Goal: Task Accomplishment & Management: Use online tool/utility

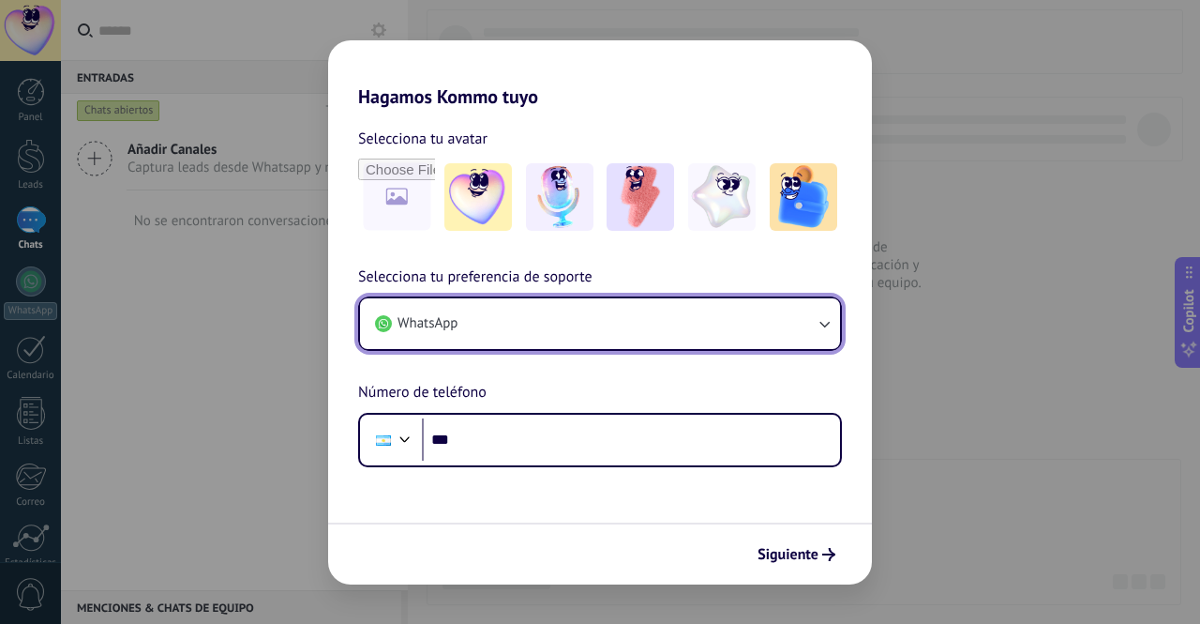
click at [714, 331] on button "WhatsApp" at bounding box center [600, 323] width 480 height 51
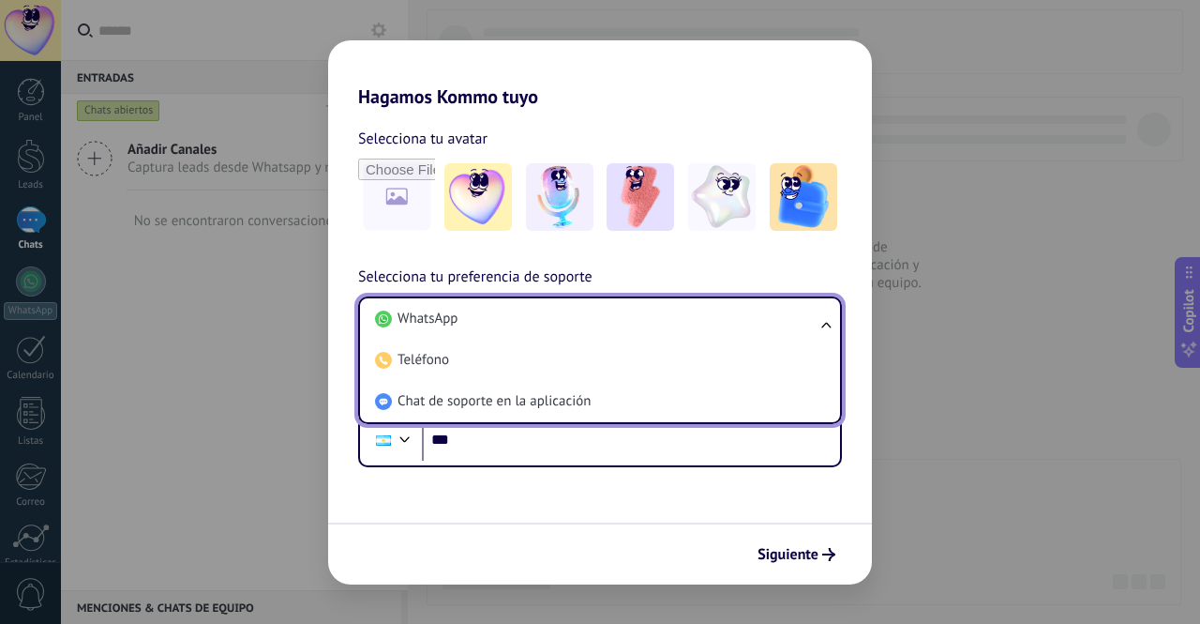
click at [714, 331] on li "WhatsApp" at bounding box center [597, 318] width 458 height 41
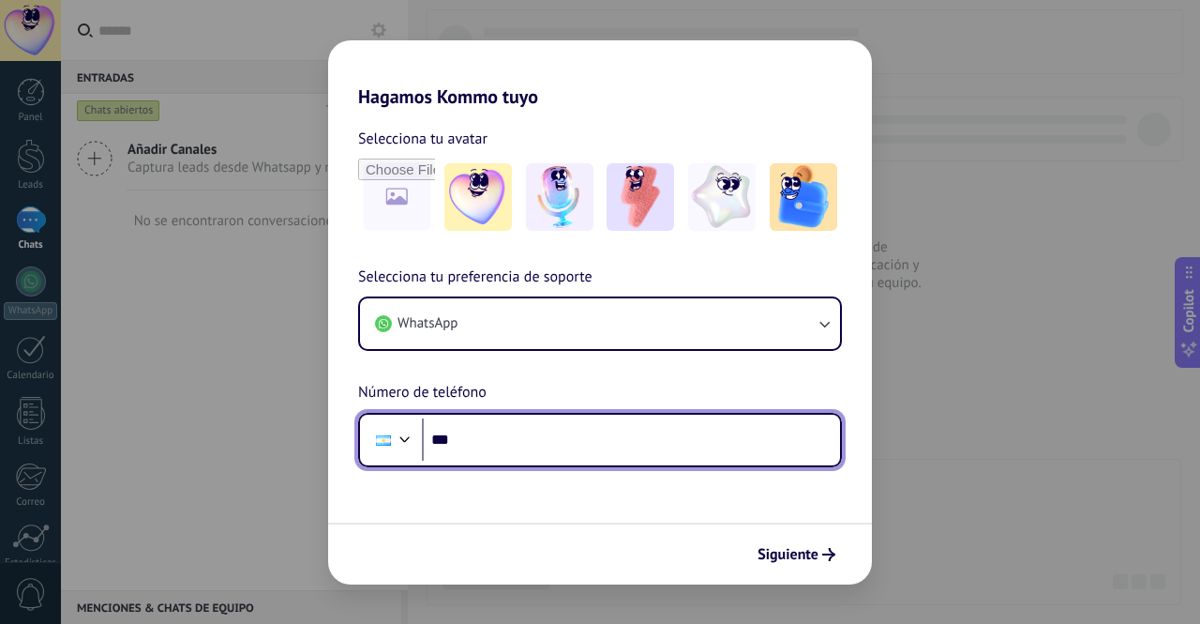
click at [621, 444] on input "***" at bounding box center [631, 439] width 418 height 43
click at [797, 432] on input "***" at bounding box center [631, 439] width 418 height 43
paste input "**********"
type input "**********"
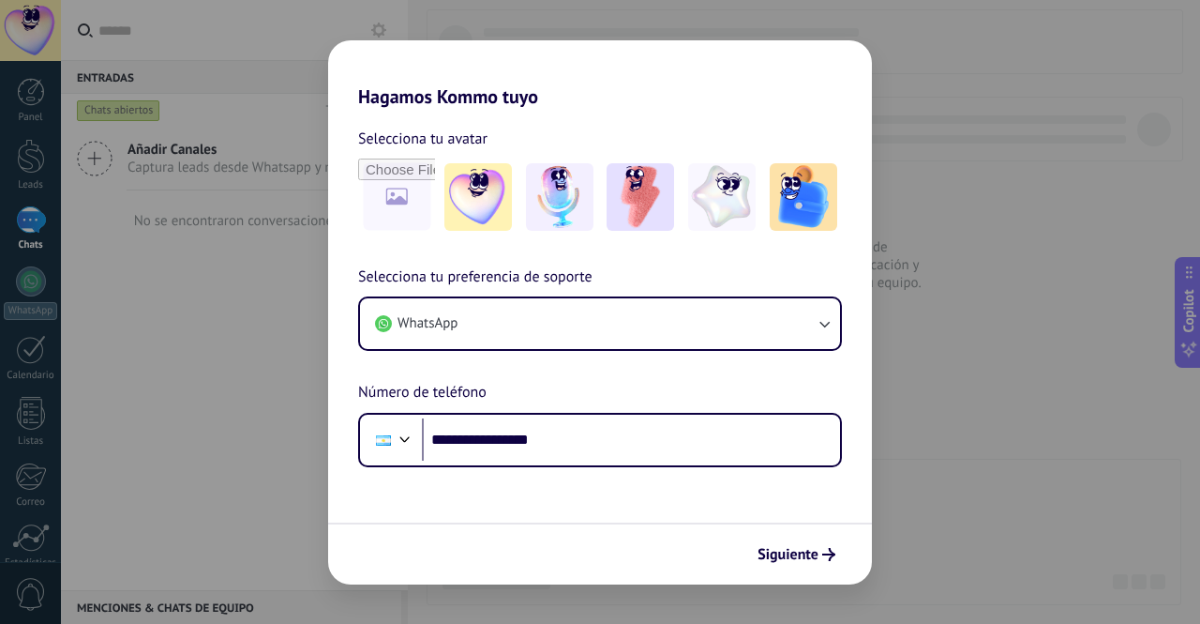
click at [775, 552] on span "Siguiente" at bounding box center [788, 554] width 61 height 13
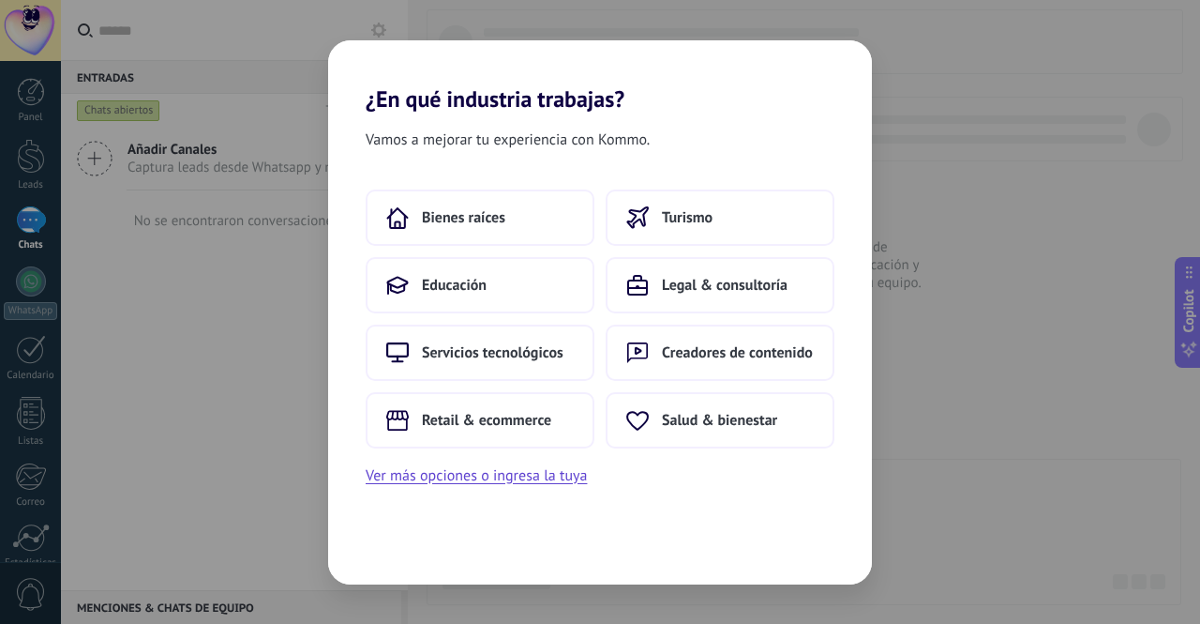
click at [489, 370] on button "Servicios tecnológicos" at bounding box center [480, 352] width 229 height 56
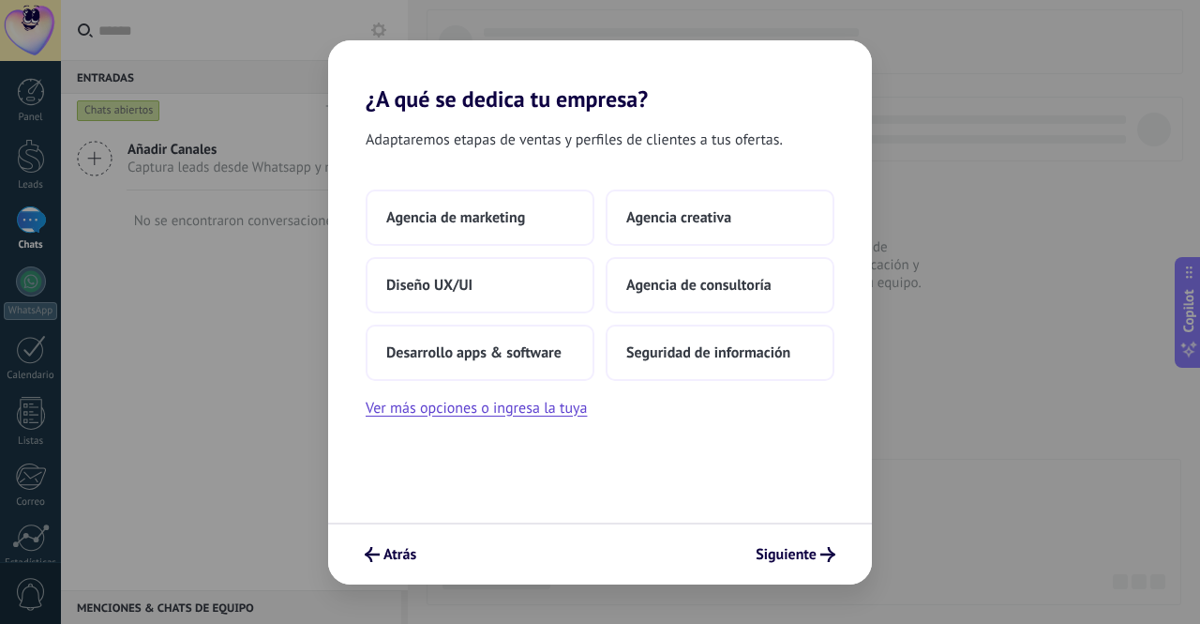
click at [376, 556] on icon "submit" at bounding box center [372, 554] width 15 height 15
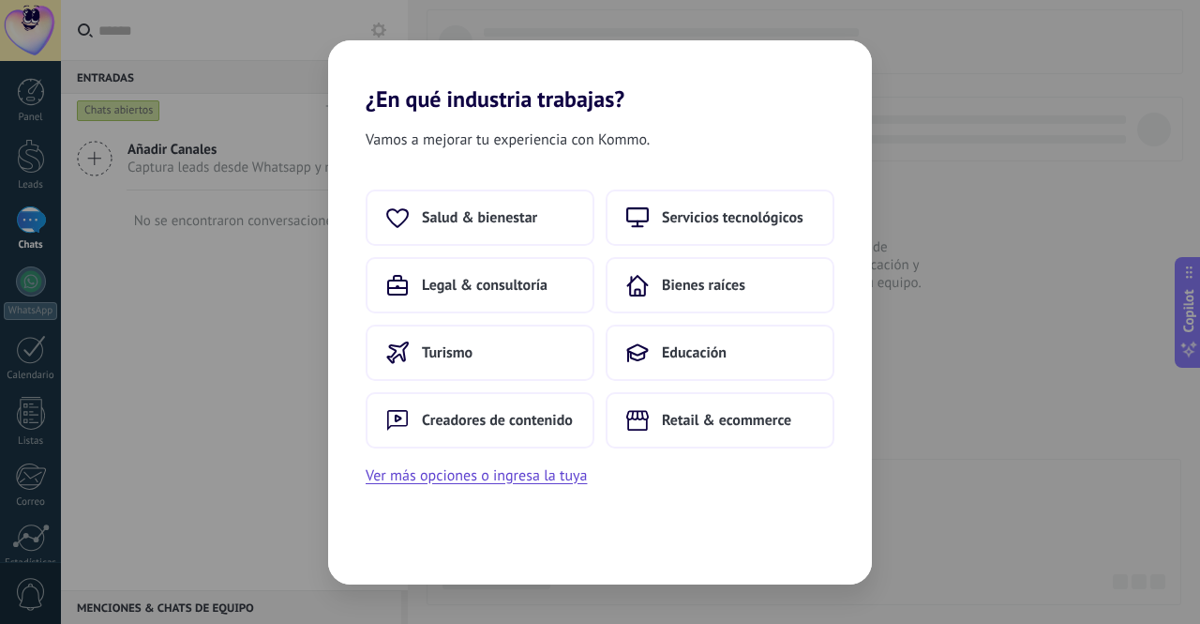
click at [442, 479] on button "Ver más opciones o ingresa la tuya" at bounding box center [476, 475] width 221 height 24
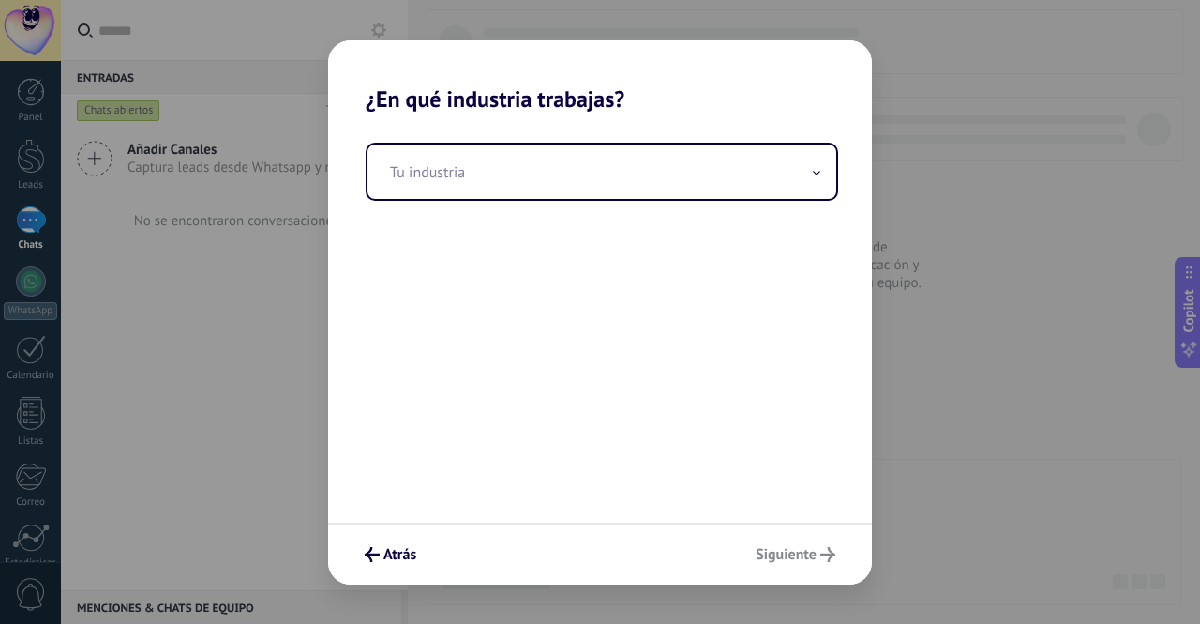
click at [525, 175] on input "text" at bounding box center [602, 171] width 469 height 54
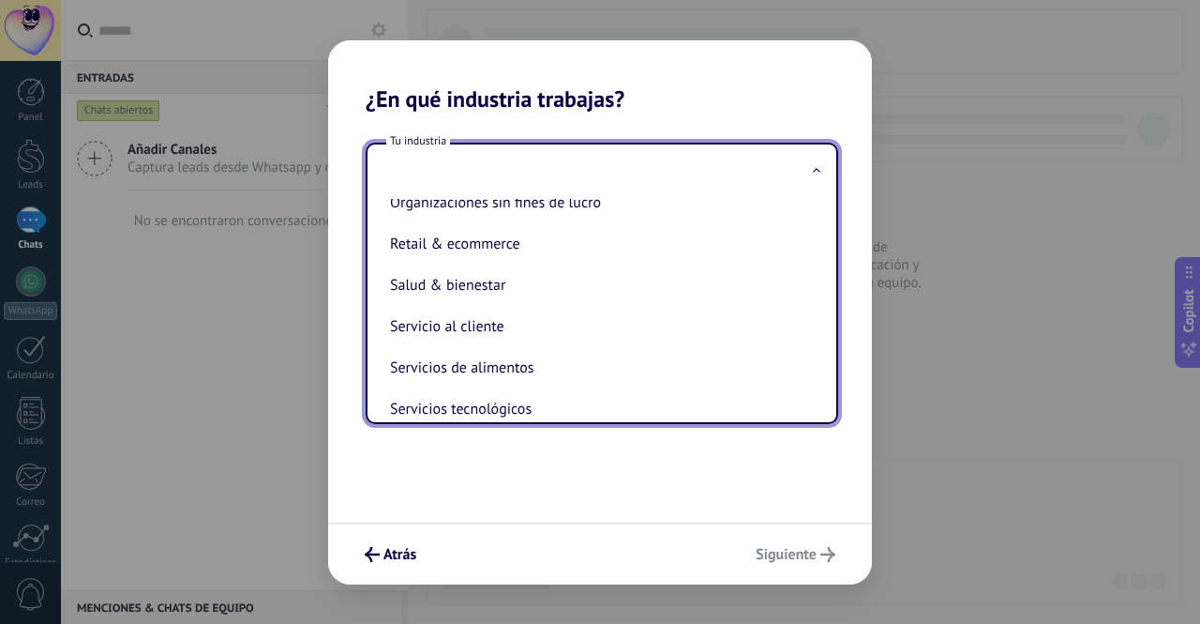
scroll to position [352, 0]
click at [490, 334] on li "Servicio al cliente" at bounding box center [598, 325] width 431 height 41
type input "**********"
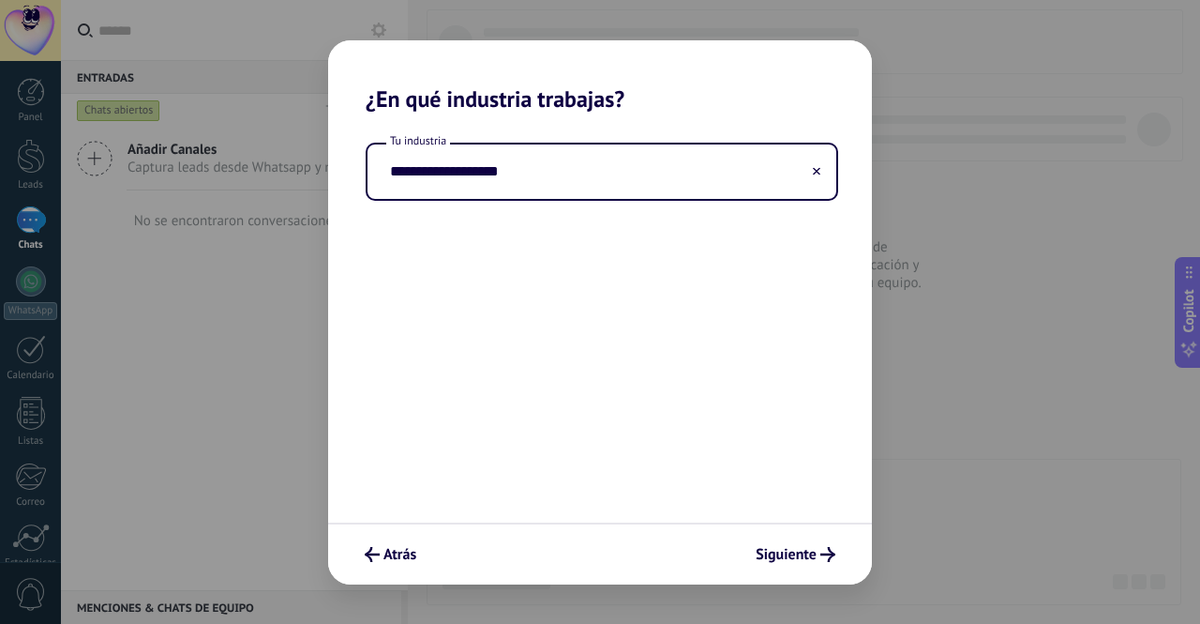
click at [771, 558] on span "Siguiente" at bounding box center [786, 554] width 61 height 13
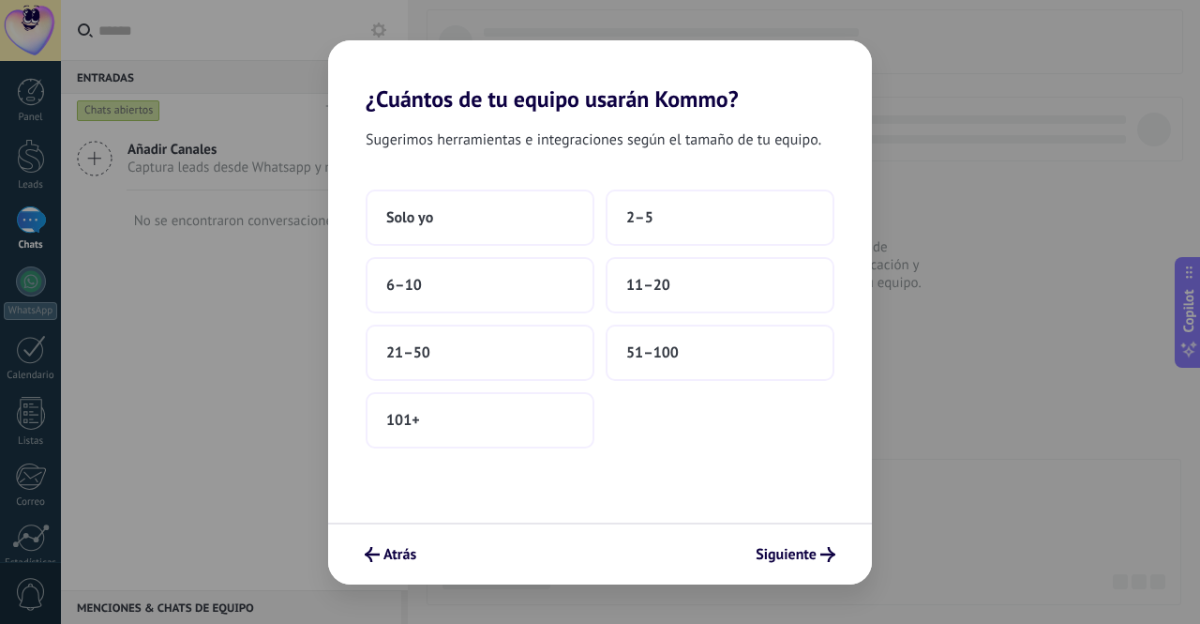
click at [643, 214] on span "2–5" at bounding box center [639, 217] width 27 height 19
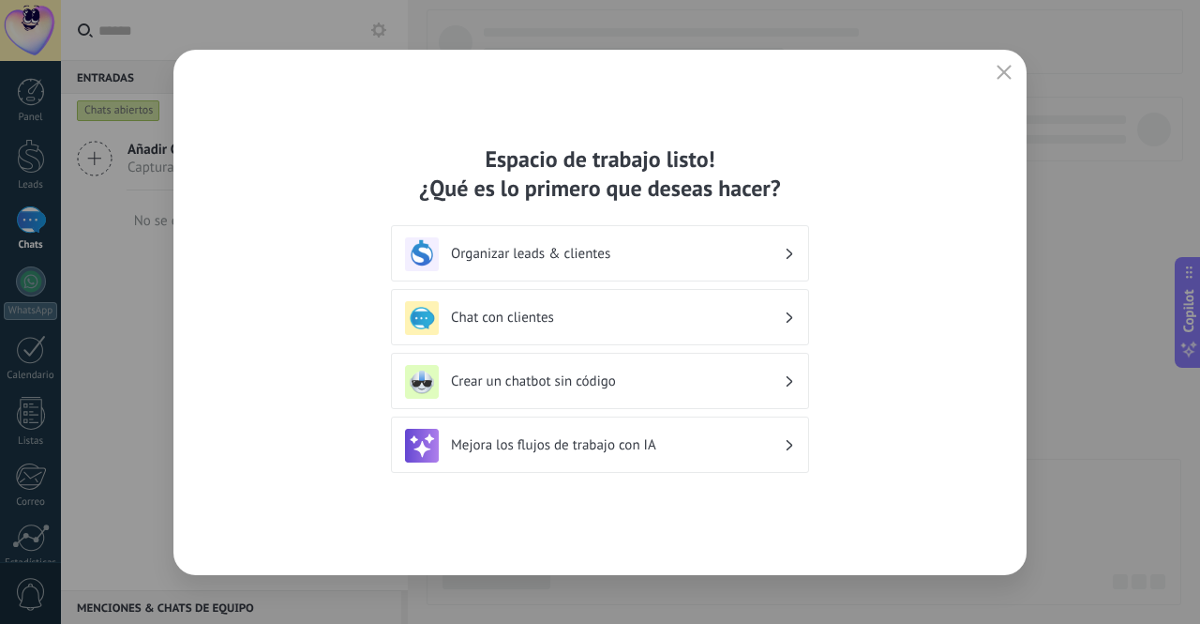
click at [738, 255] on h3 "Organizar leads & clientes" at bounding box center [617, 254] width 333 height 18
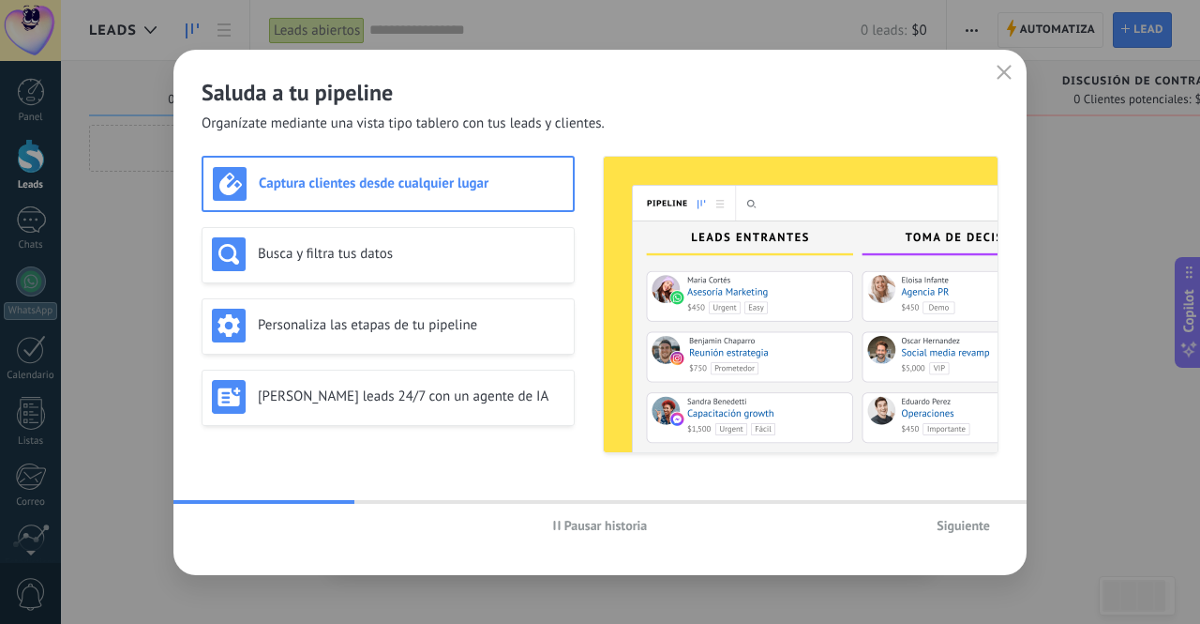
click at [1003, 68] on icon "button" at bounding box center [1004, 72] width 15 height 15
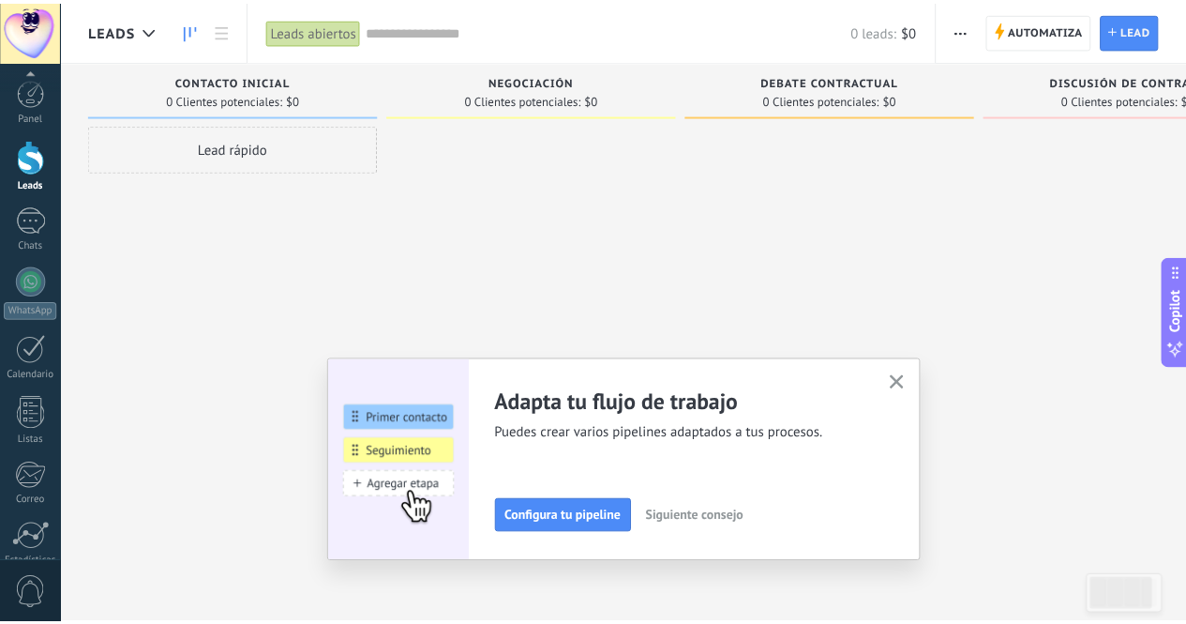
scroll to position [157, 0]
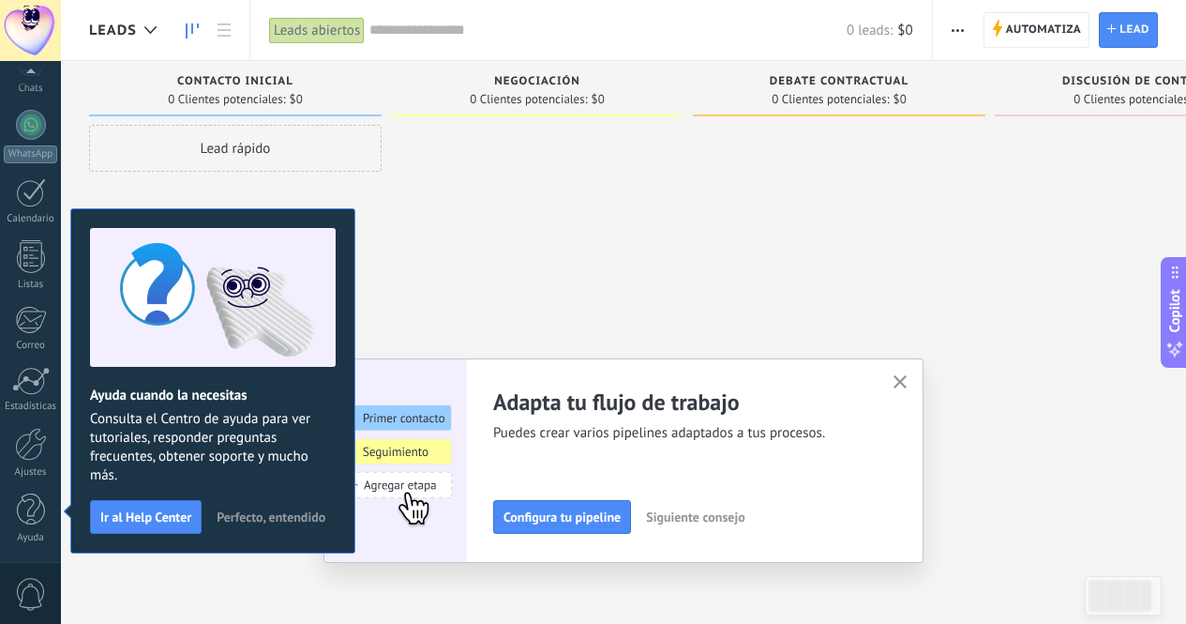
click at [908, 387] on use "button" at bounding box center [901, 382] width 14 height 14
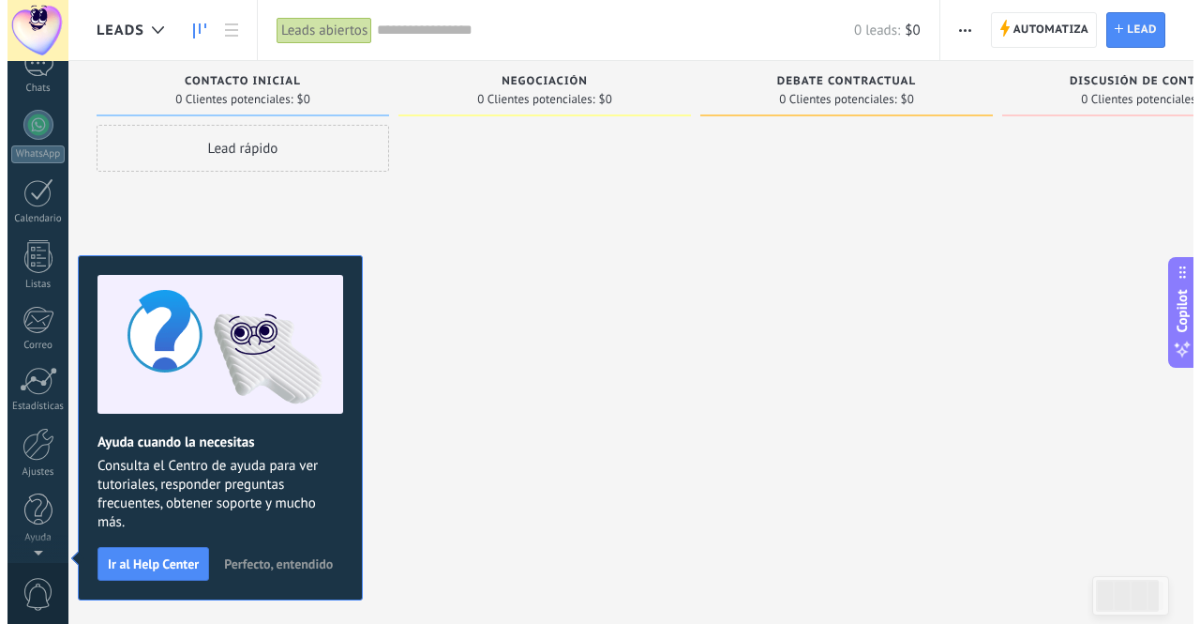
scroll to position [0, 0]
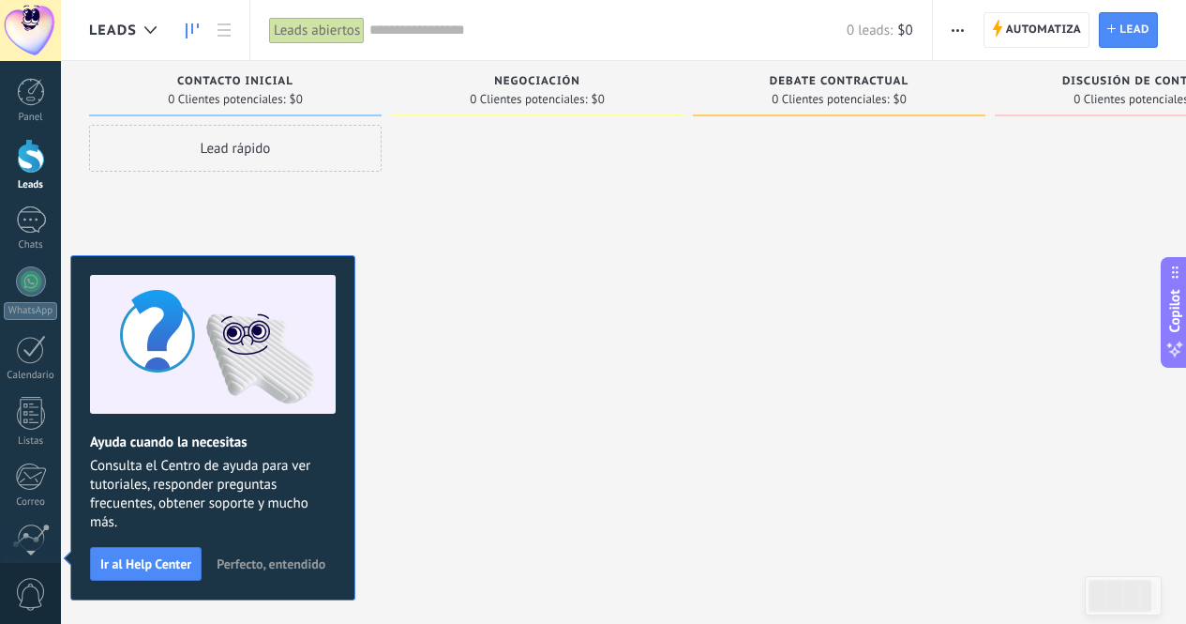
click at [490, 304] on div at bounding box center [537, 314] width 293 height 379
click at [38, 42] on div at bounding box center [30, 30] width 61 height 61
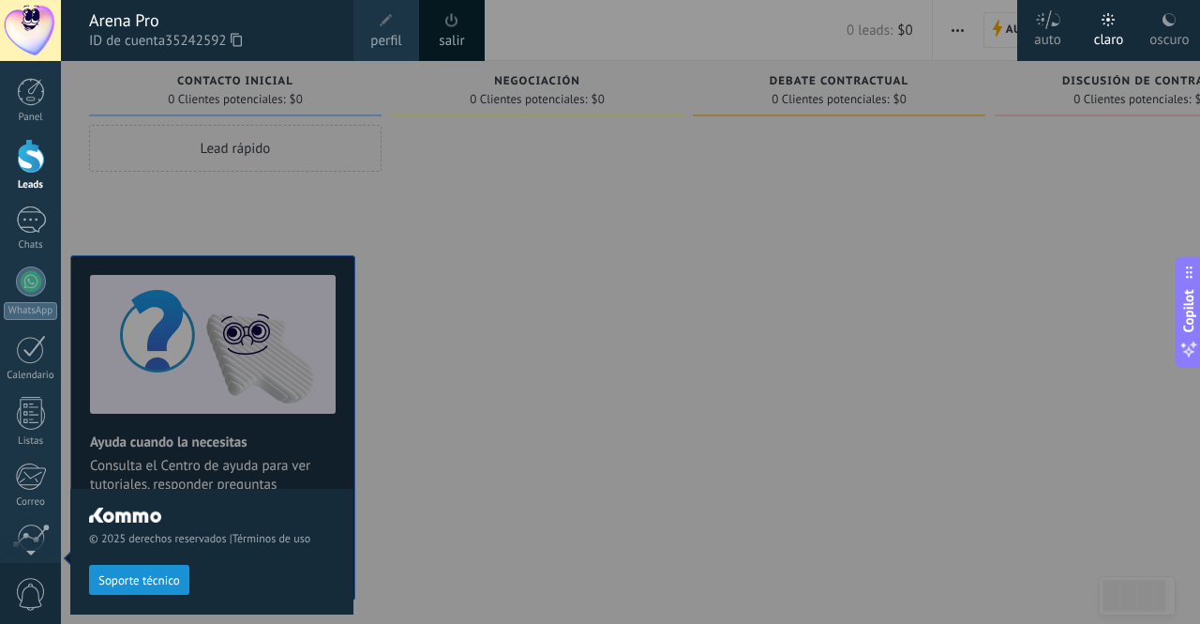
click at [145, 579] on span "Soporte técnico" at bounding box center [139, 580] width 82 height 13
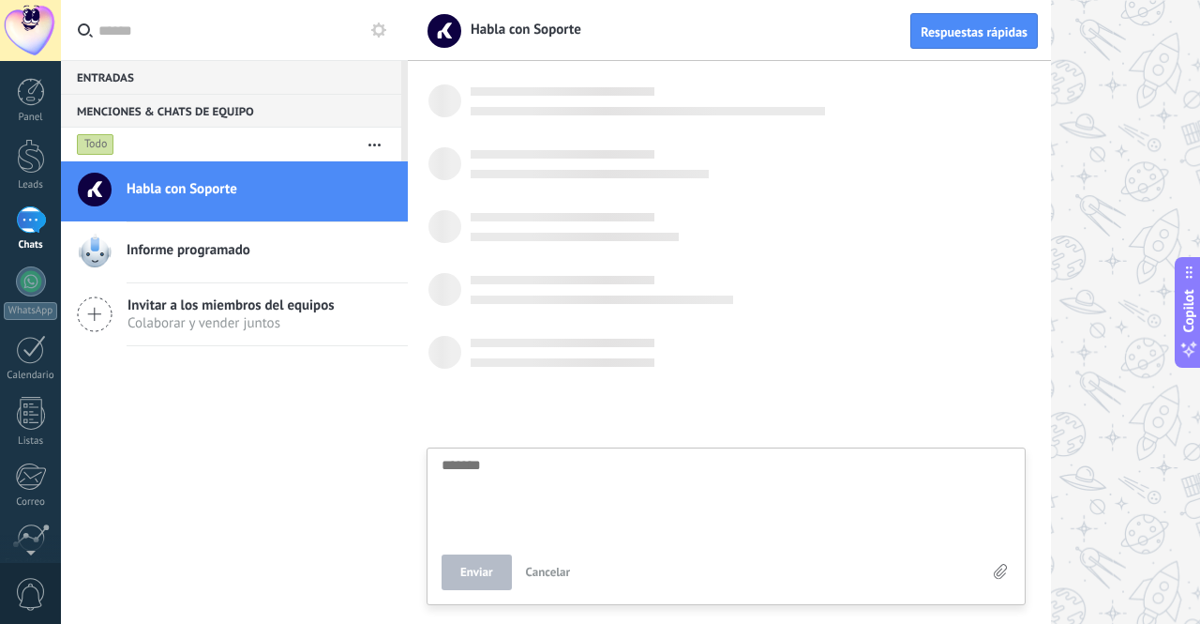
scroll to position [18, 0]
click at [35, 39] on div at bounding box center [30, 30] width 61 height 61
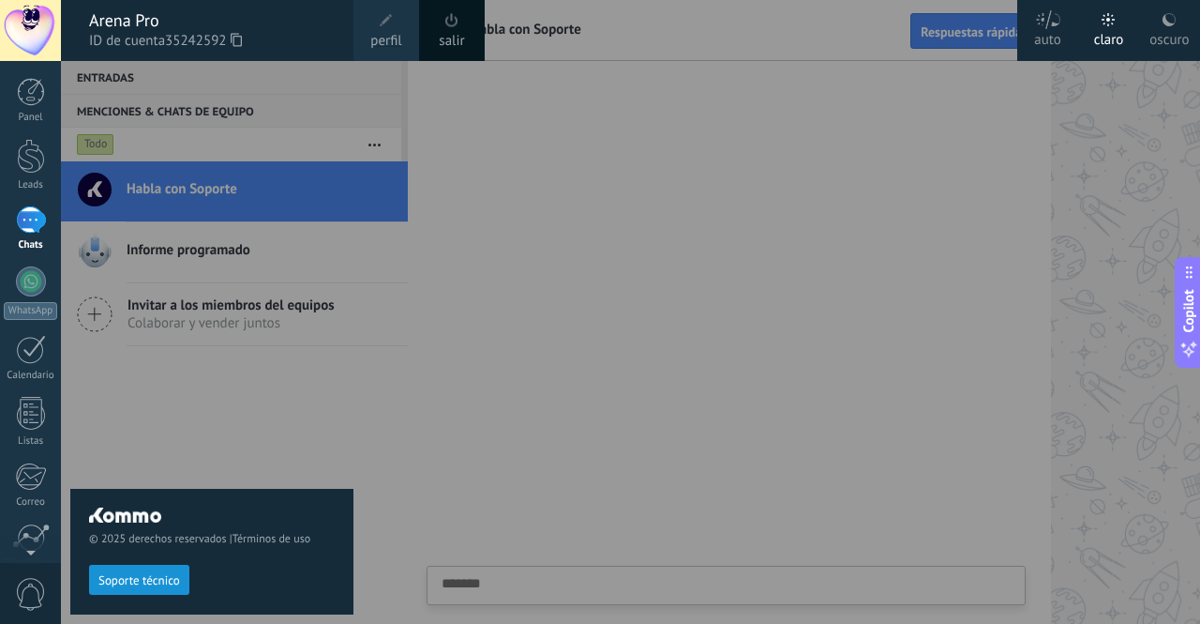
click at [133, 21] on div "Arena Pro" at bounding box center [212, 20] width 246 height 21
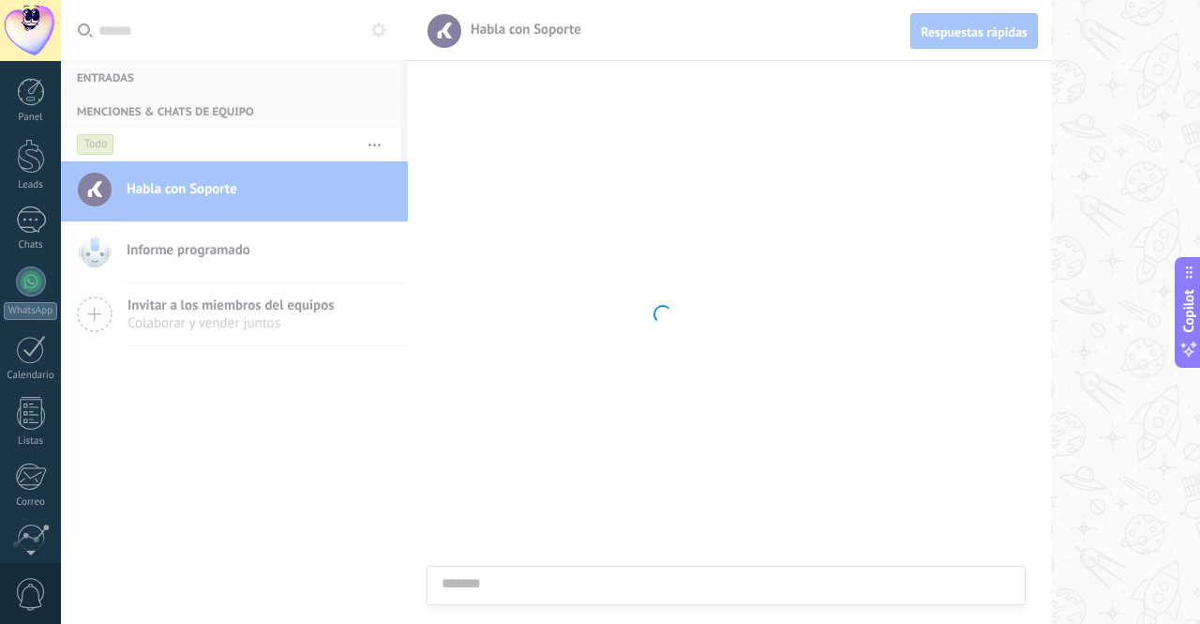
scroll to position [157, 0]
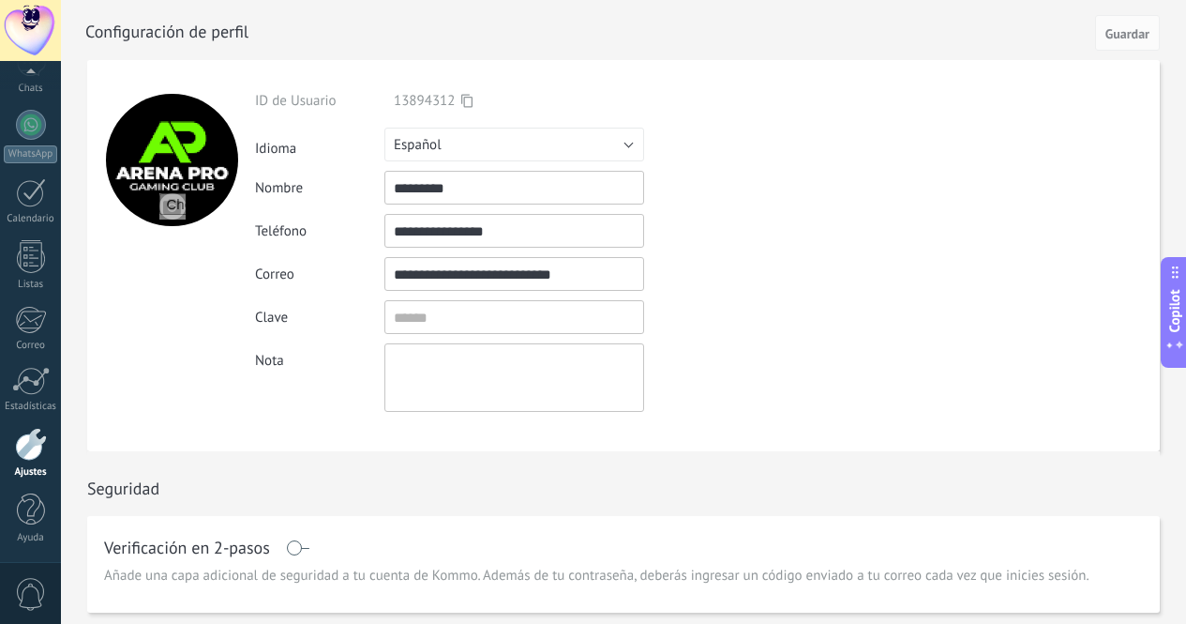
click at [204, 193] on div at bounding box center [172, 160] width 132 height 132
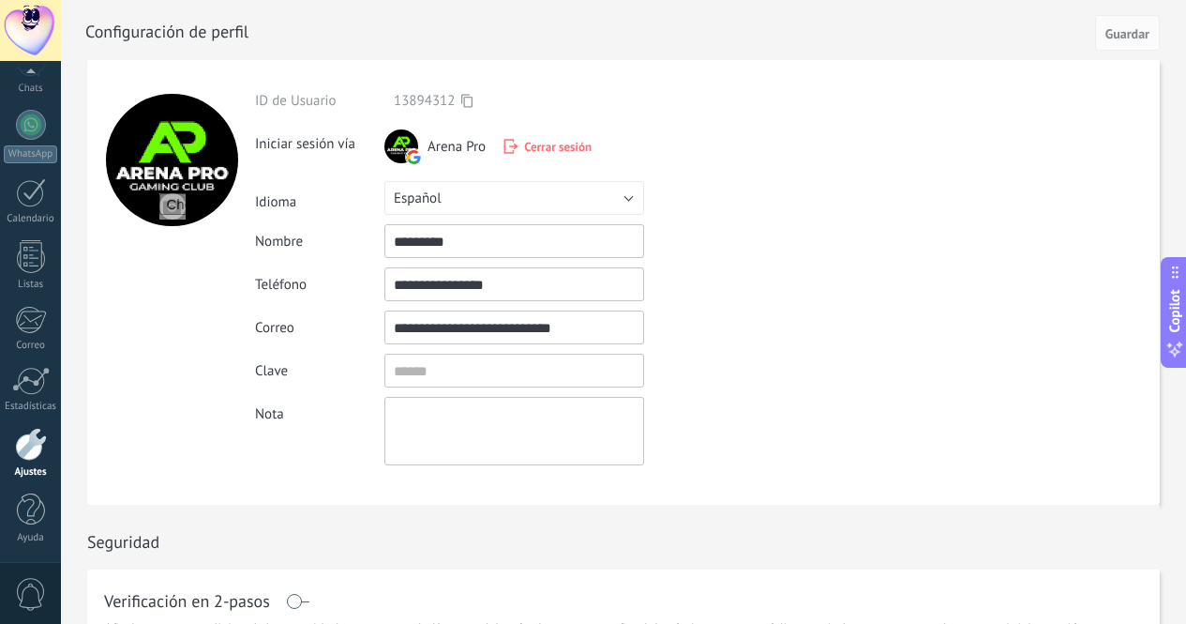
click at [402, 143] on div at bounding box center [401, 146] width 34 height 34
click at [12, 25] on div at bounding box center [30, 30] width 61 height 61
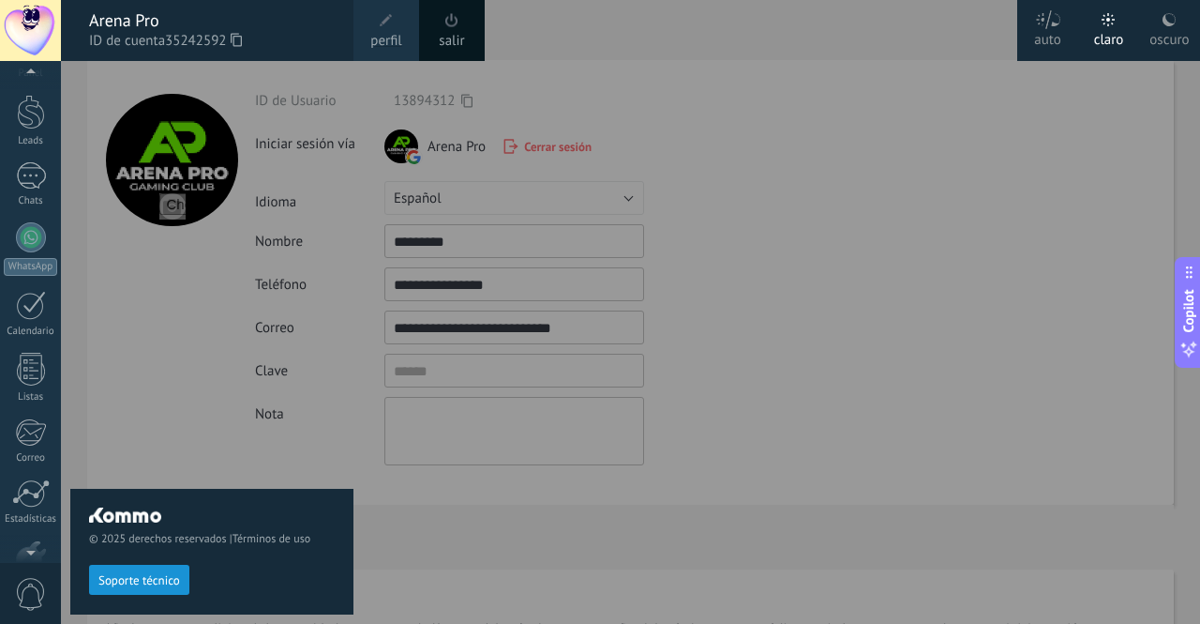
click at [19, 38] on div at bounding box center [30, 30] width 61 height 61
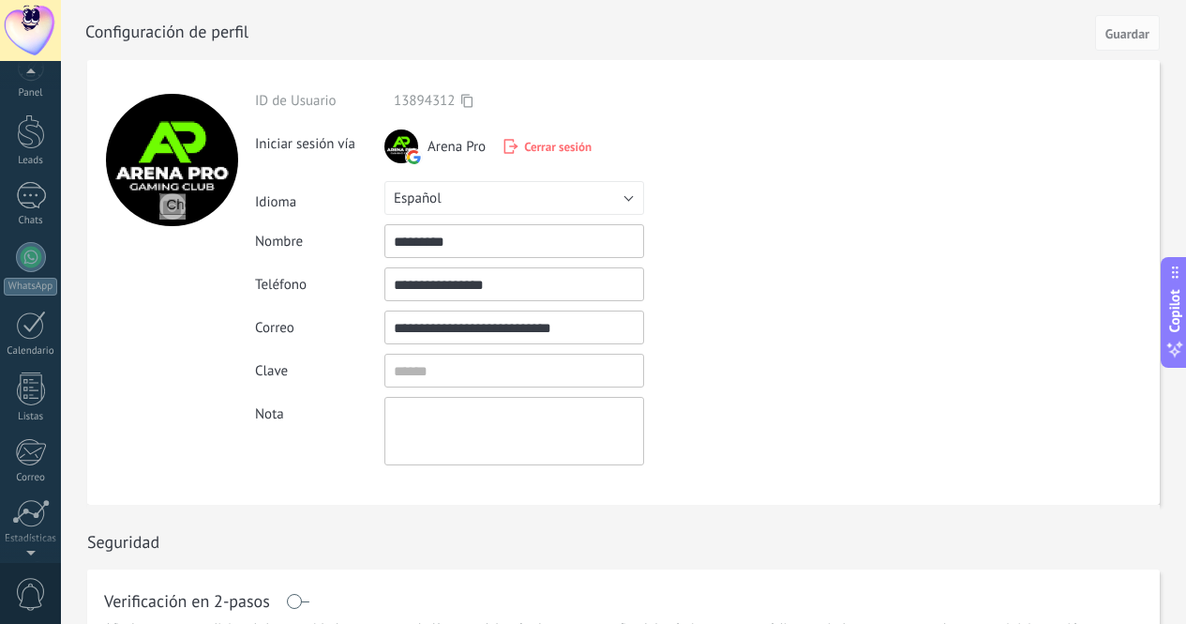
click at [19, 109] on div "Panel Leads Chats WhatsApp Clientes" at bounding box center [30, 373] width 61 height 641
click at [32, 88] on div at bounding box center [30, 75] width 61 height 28
click at [30, 94] on div at bounding box center [31, 92] width 28 height 28
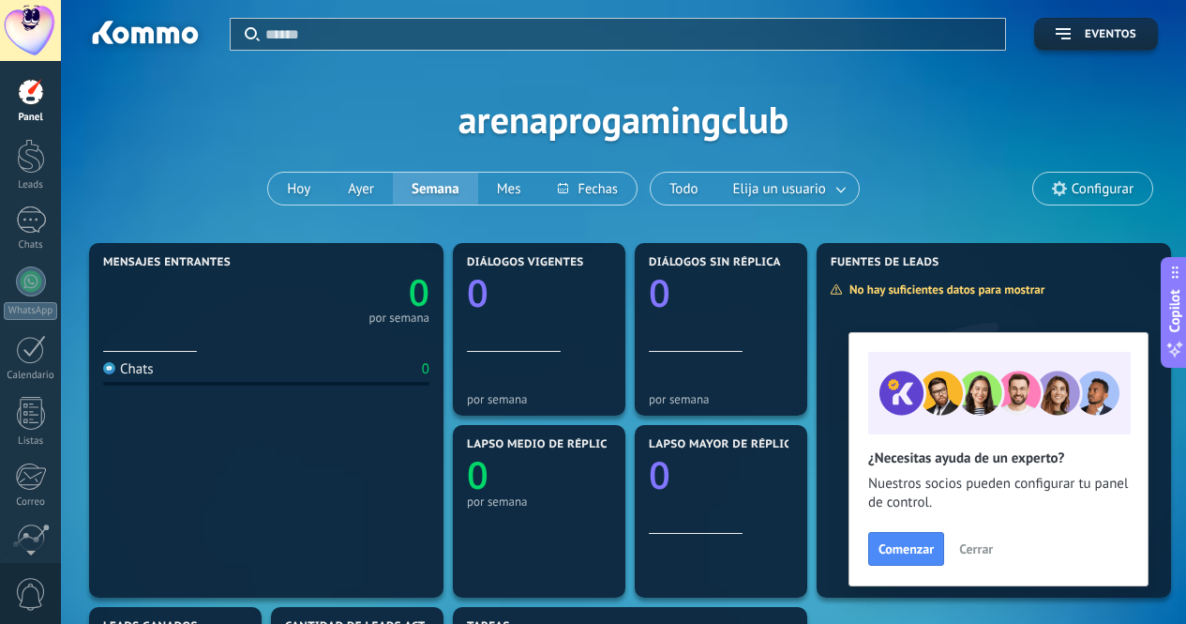
click at [915, 549] on span "Comenzar" at bounding box center [906, 548] width 55 height 13
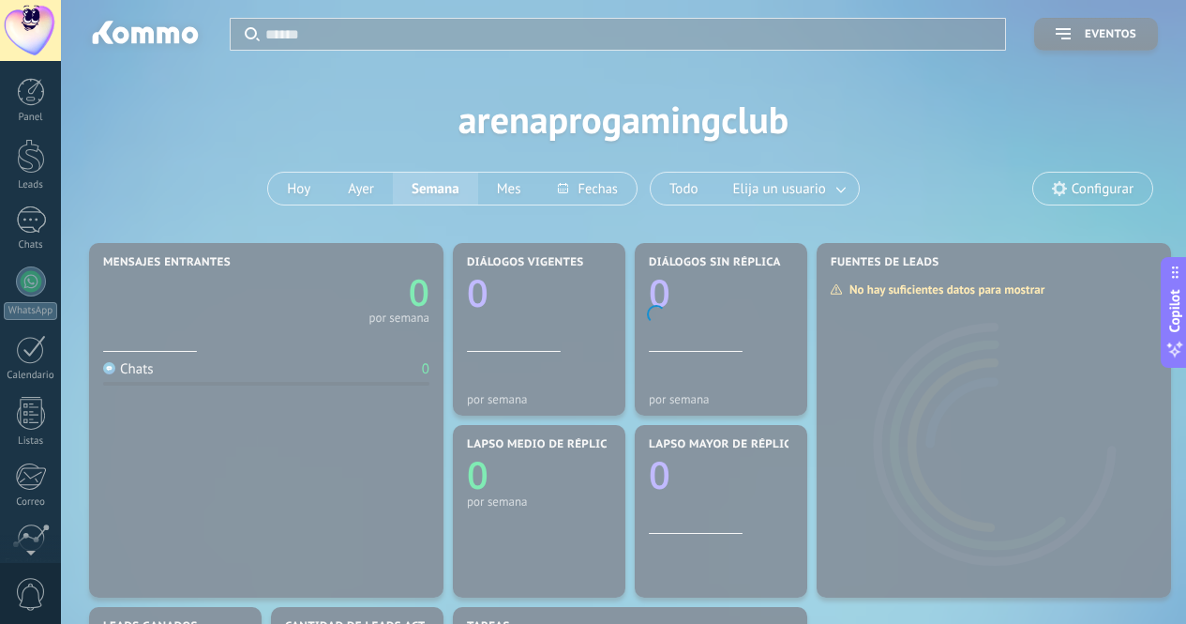
scroll to position [157, 0]
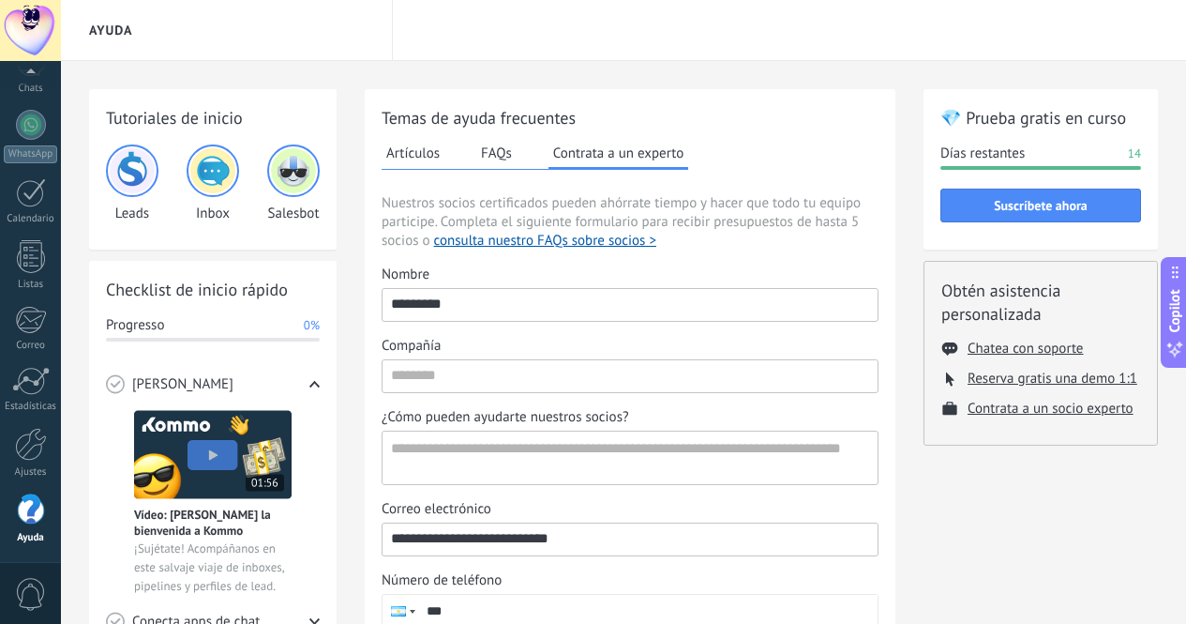
click at [19, 128] on div at bounding box center [31, 125] width 30 height 30
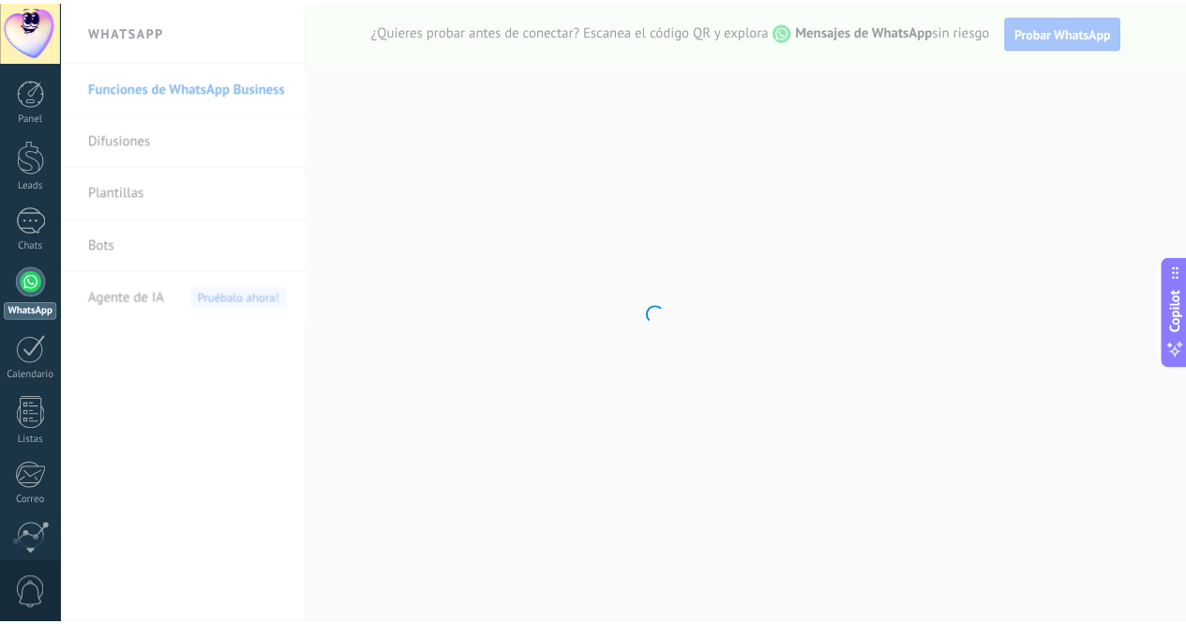
scroll to position [157, 0]
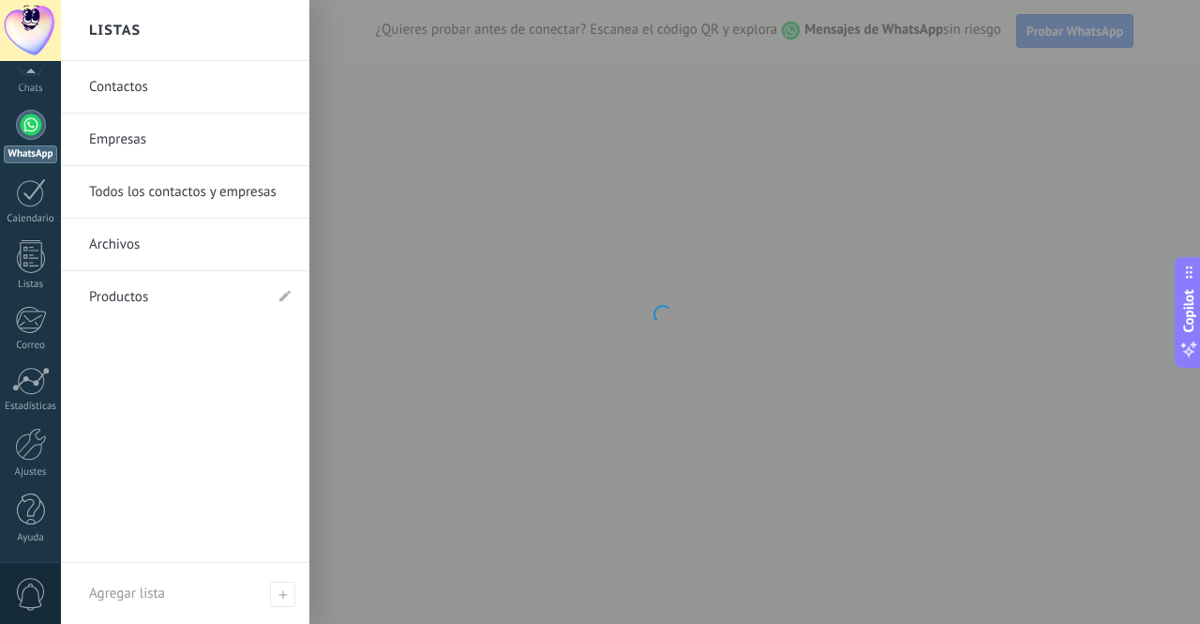
click at [26, 510] on div at bounding box center [31, 509] width 28 height 33
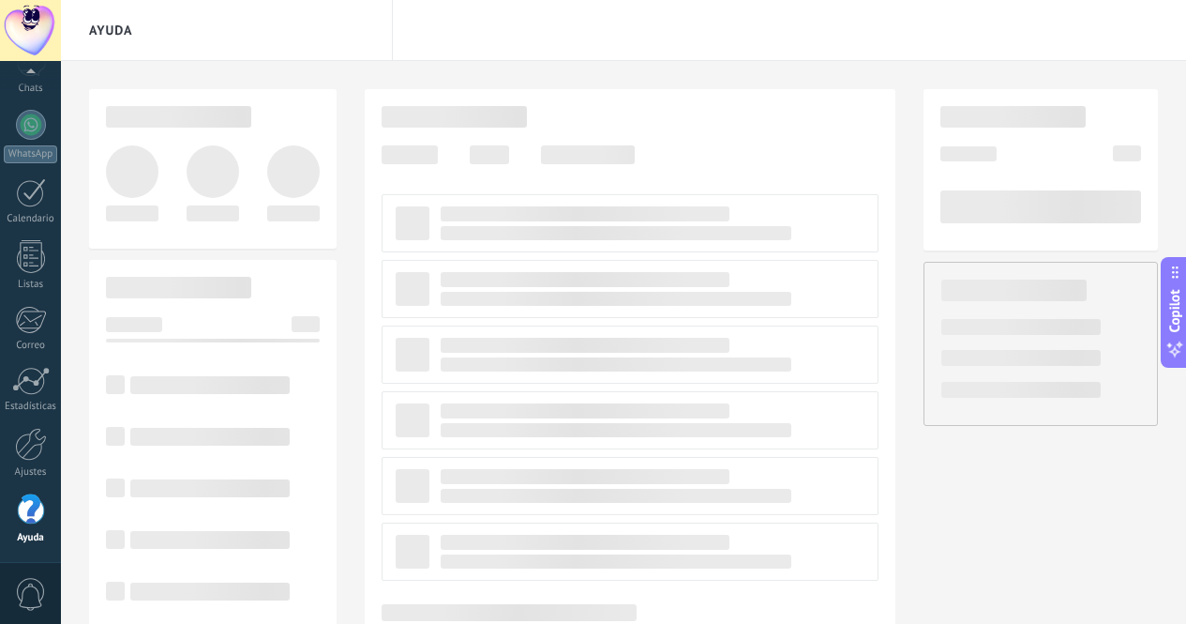
click at [29, 462] on link "Ajustes" at bounding box center [30, 453] width 61 height 51
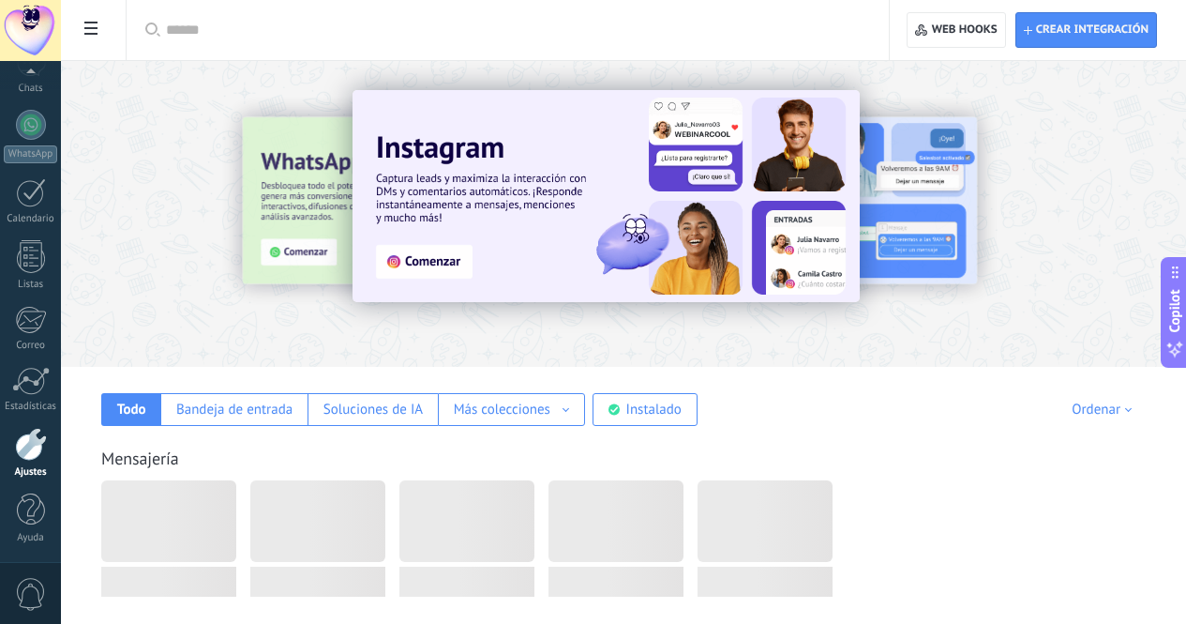
click at [31, 535] on div "Ayuda" at bounding box center [31, 538] width 54 height 12
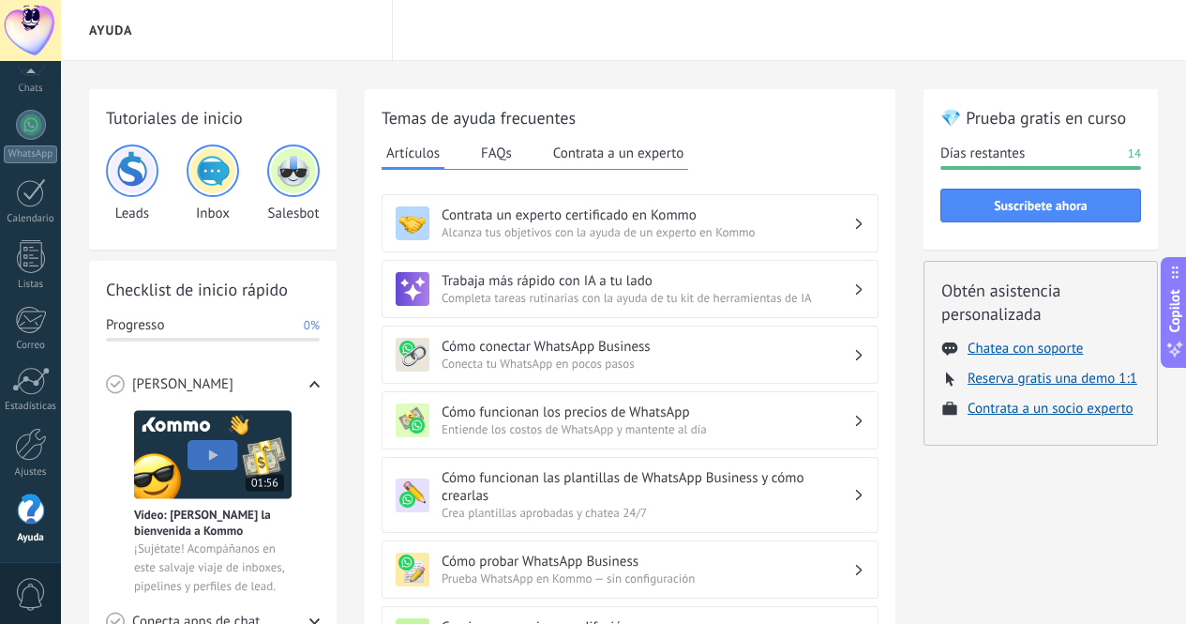
click at [34, 458] on div at bounding box center [31, 444] width 32 height 33
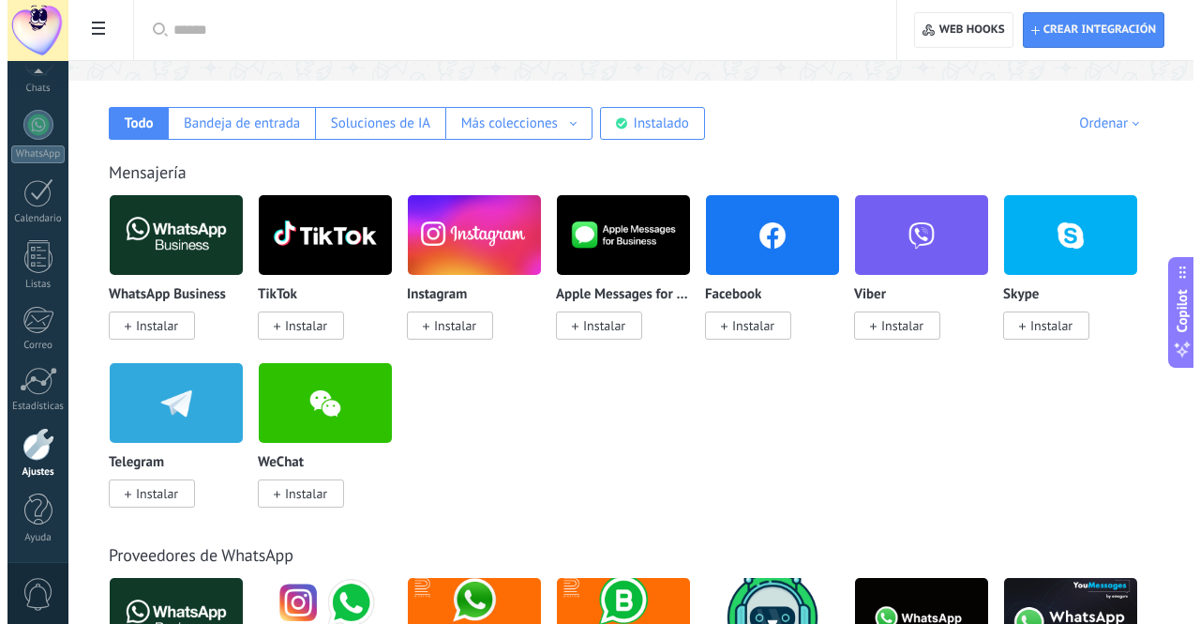
scroll to position [287, 0]
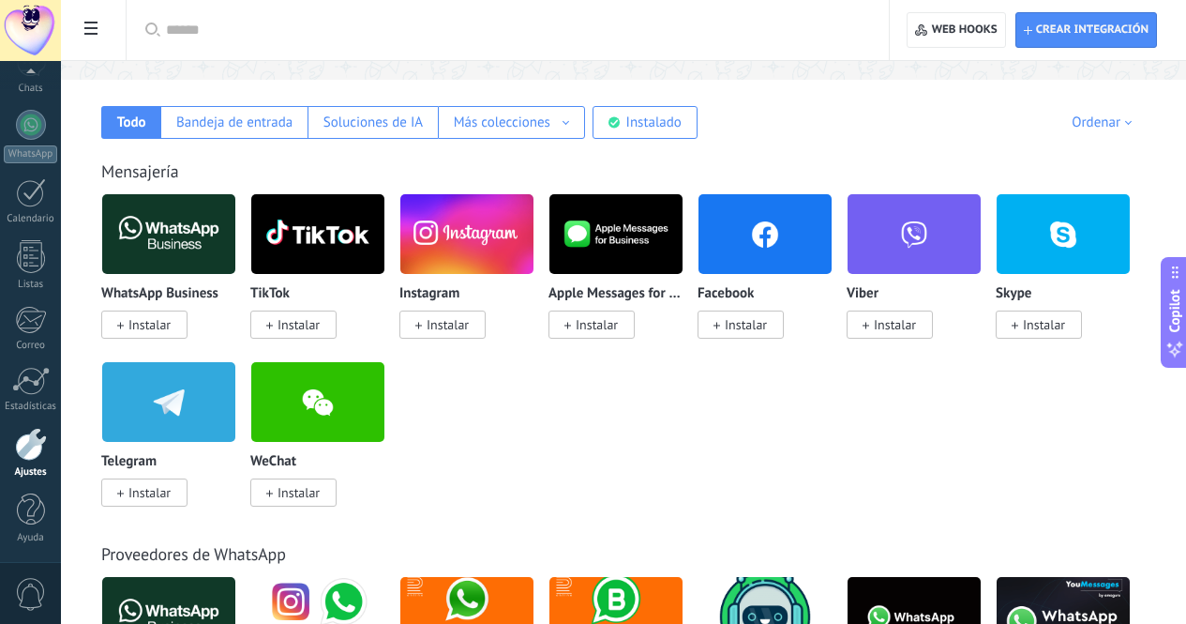
click at [486, 336] on span "Instalar" at bounding box center [442, 324] width 86 height 28
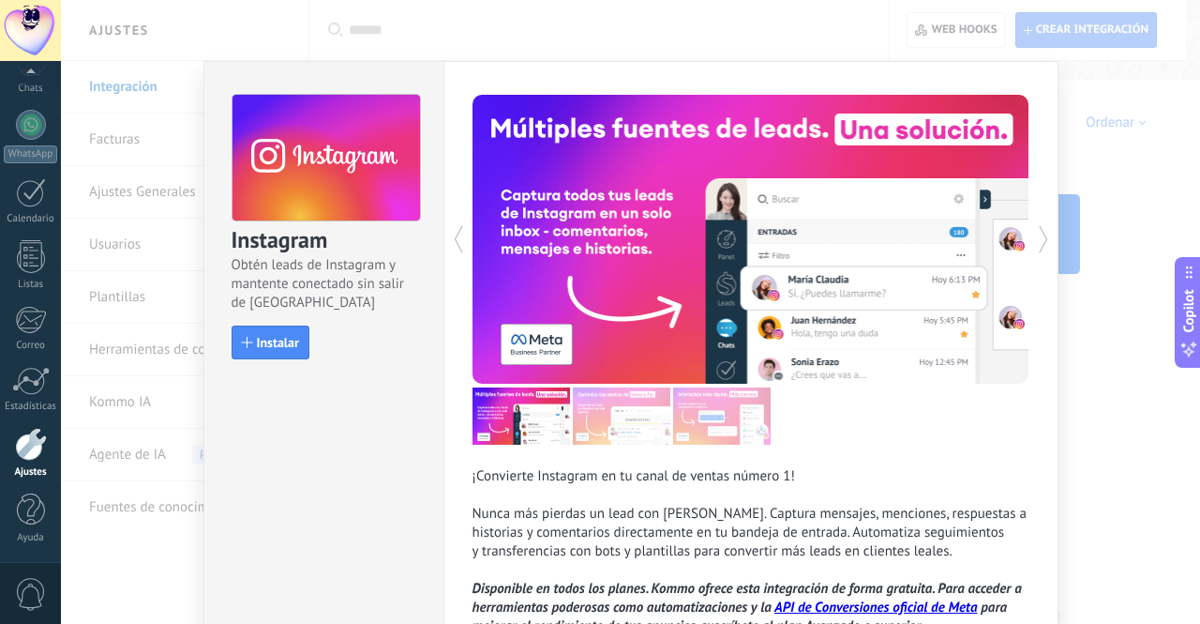
click at [288, 349] on span "Instalar" at bounding box center [278, 342] width 42 height 13
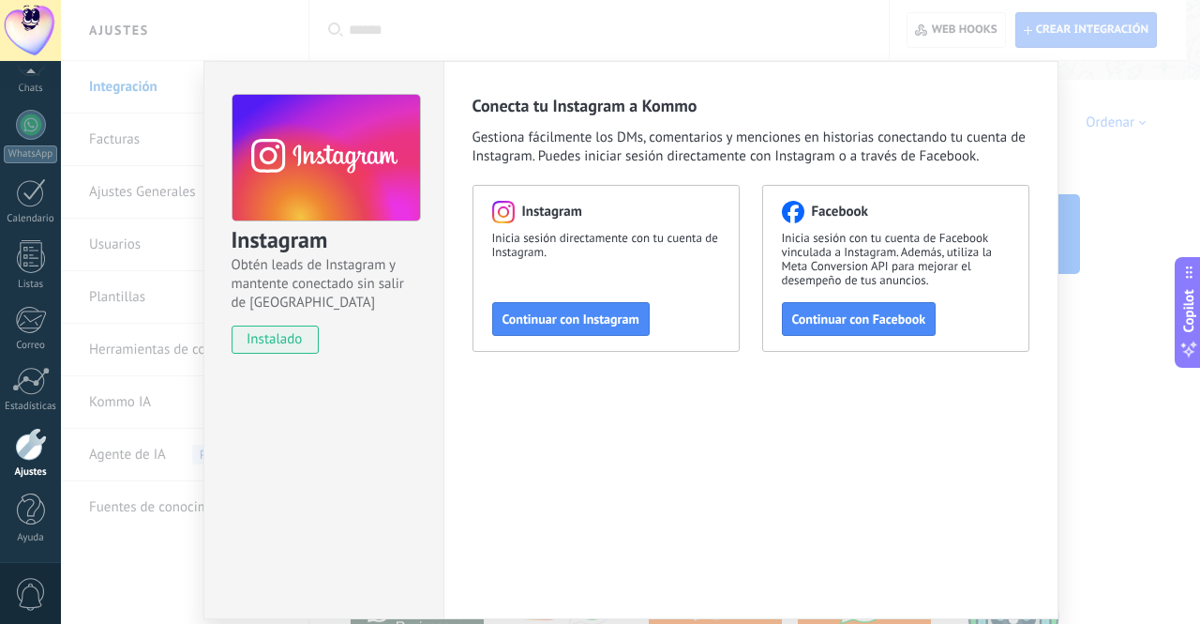
click at [562, 334] on button "Continuar con Instagram" at bounding box center [571, 319] width 158 height 34
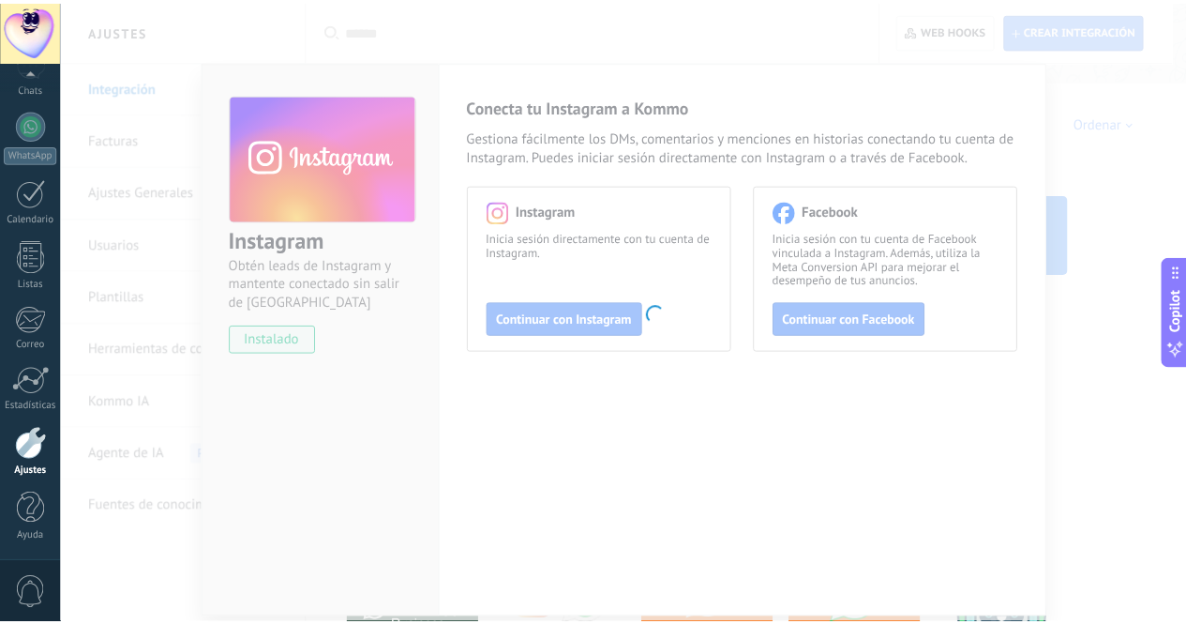
scroll to position [18, 0]
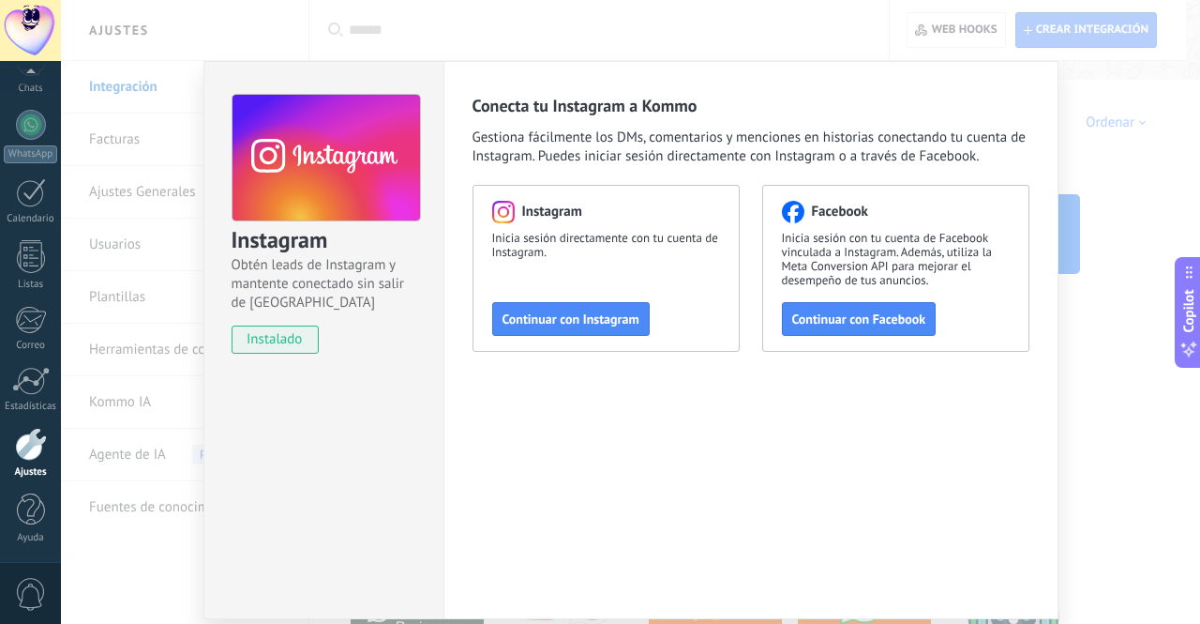
click at [735, 37] on div "Instagram Obtén leads de Instagram y mantente conectado sin salir de Kommo inst…" at bounding box center [630, 312] width 1139 height 624
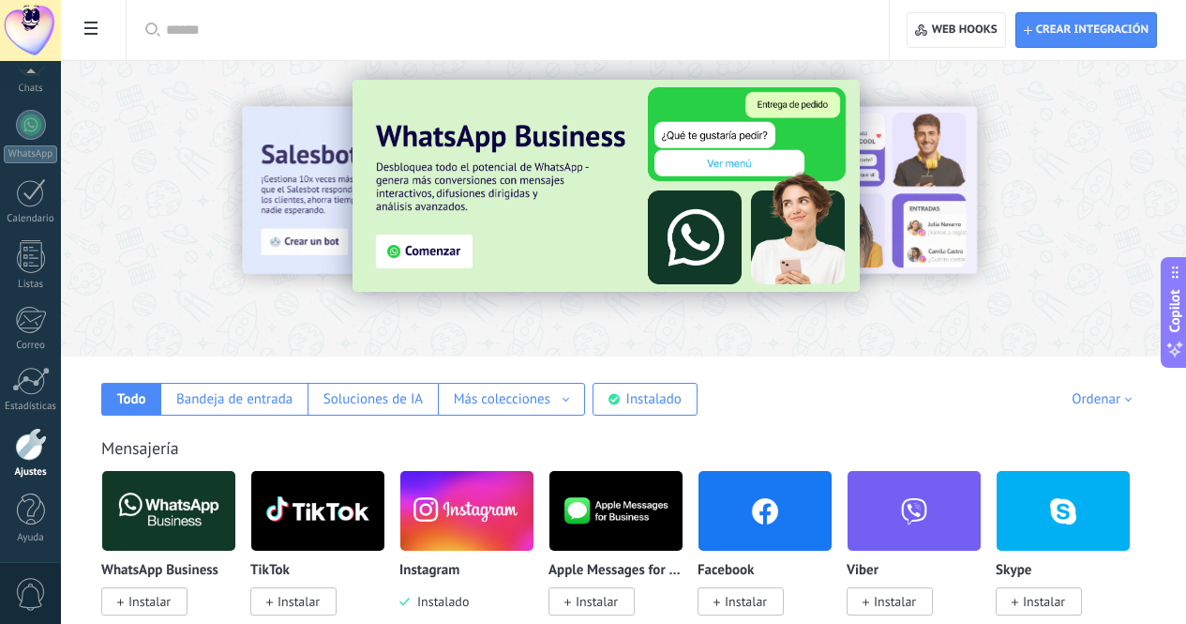
scroll to position [0, 0]
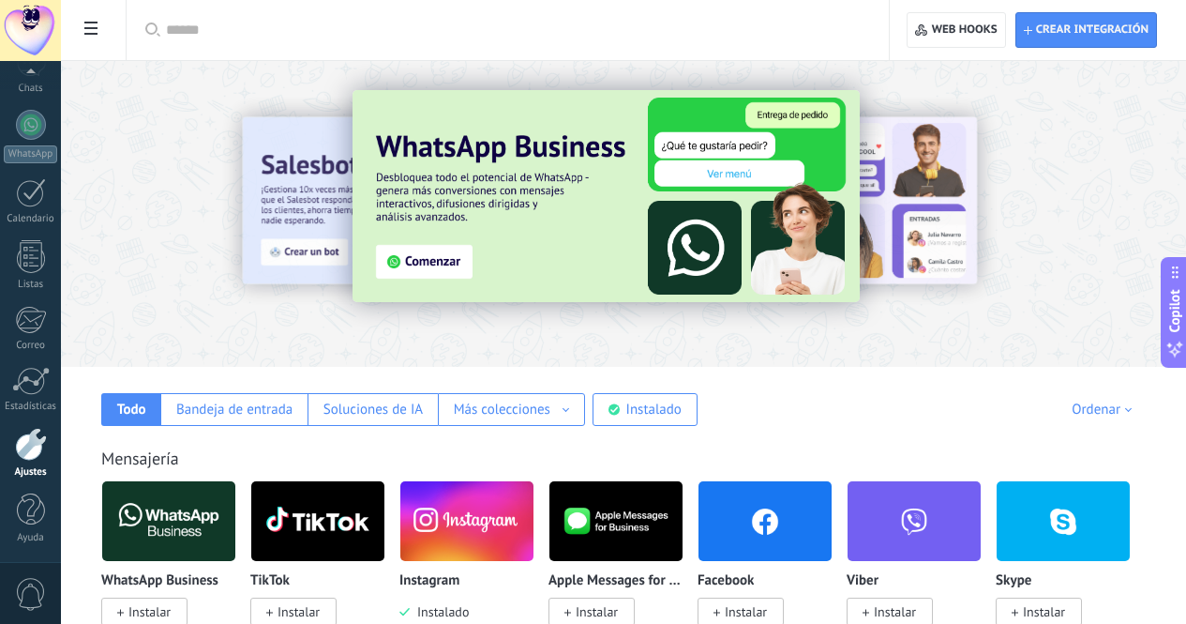
click at [1023, 438] on div "Mensajería WhatsApp Business Instalar TikTok Instalar Instagram Instalado Apple…" at bounding box center [624, 601] width 1088 height 383
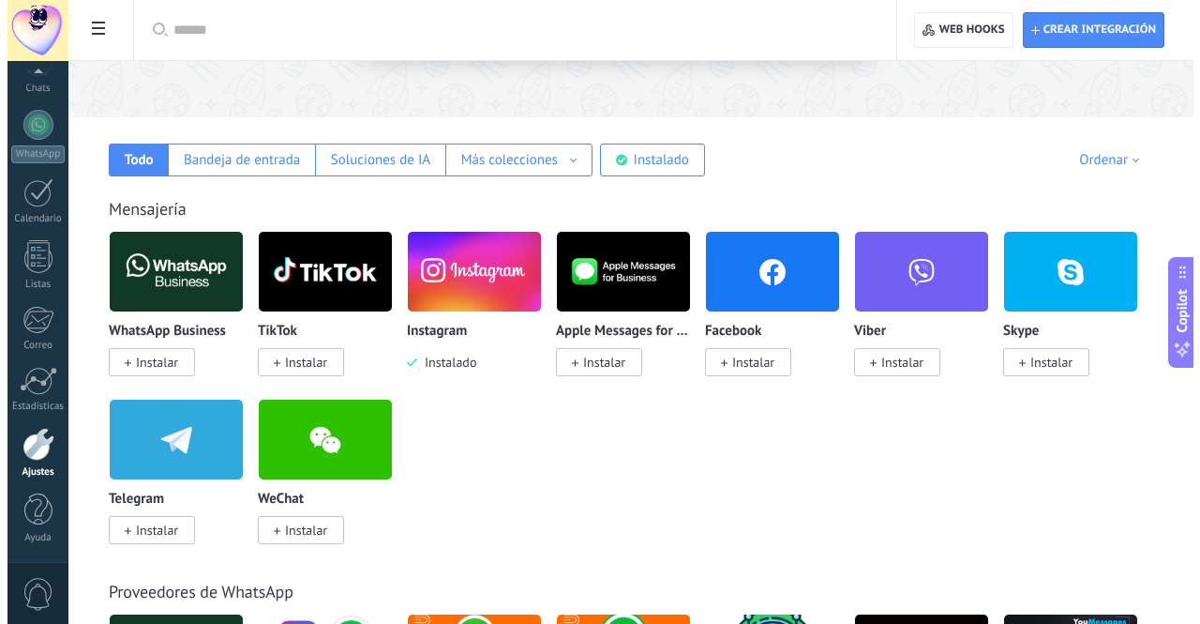
scroll to position [250, 0]
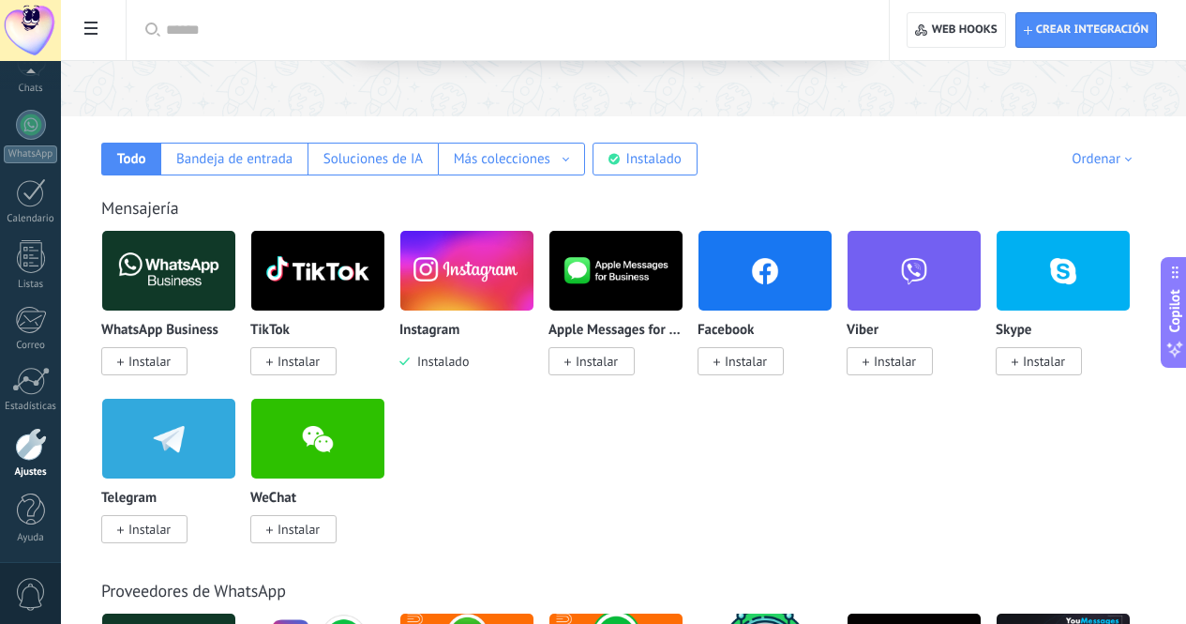
click at [235, 281] on img at bounding box center [168, 270] width 133 height 91
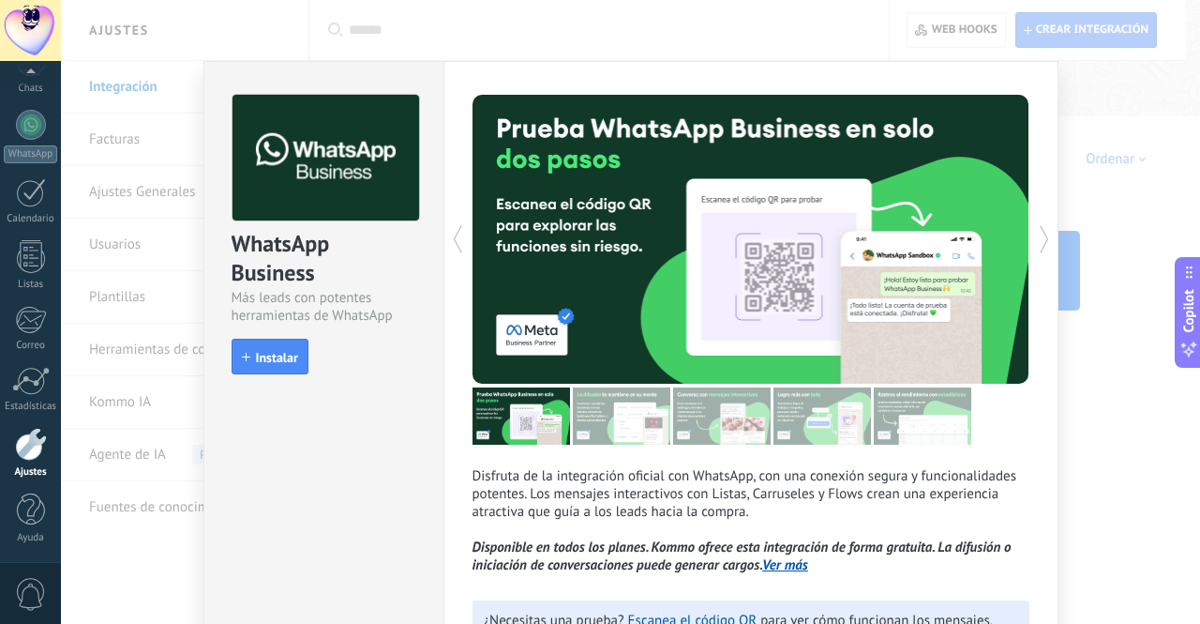
click at [277, 355] on span "Instalar" at bounding box center [277, 357] width 42 height 13
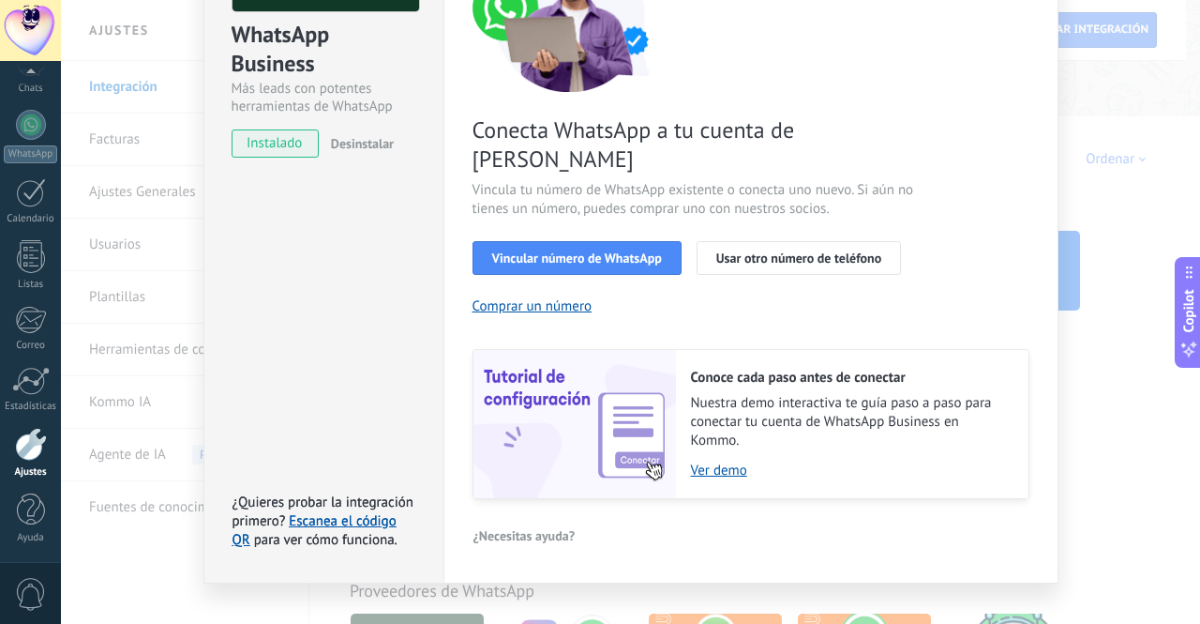
scroll to position [86, 0]
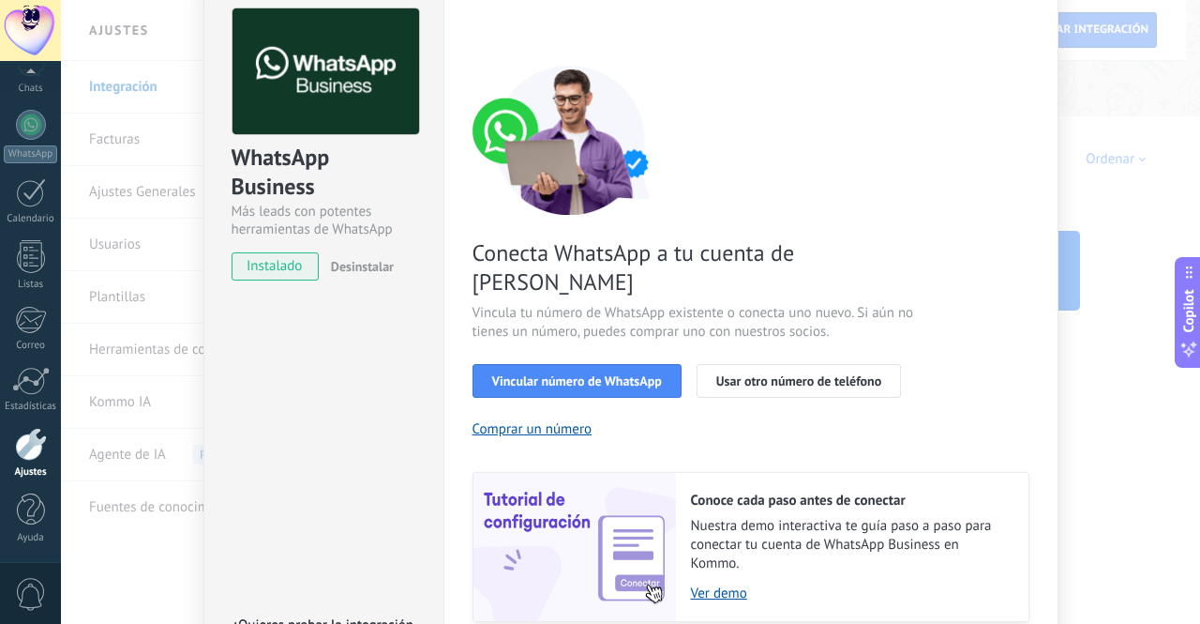
click at [341, 267] on span "Desinstalar" at bounding box center [362, 266] width 63 height 17
click at [1087, 99] on div "WhatsApp Business Más leads con potentes herramientas de WhatsApp instalado Des…" at bounding box center [630, 312] width 1139 height 624
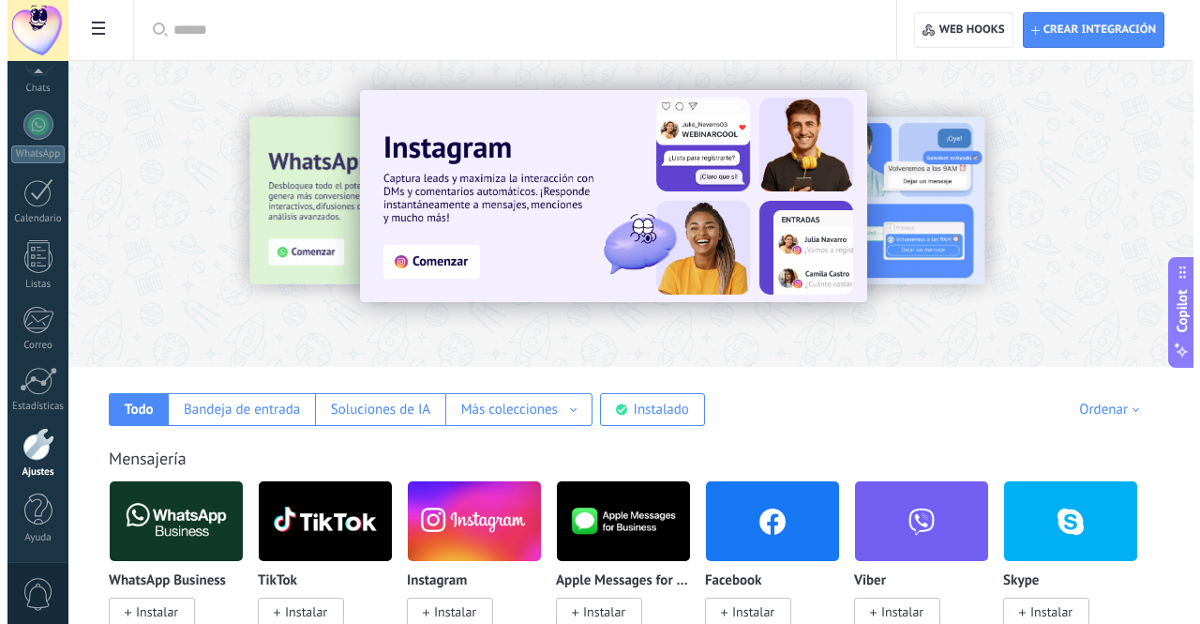
scroll to position [98, 0]
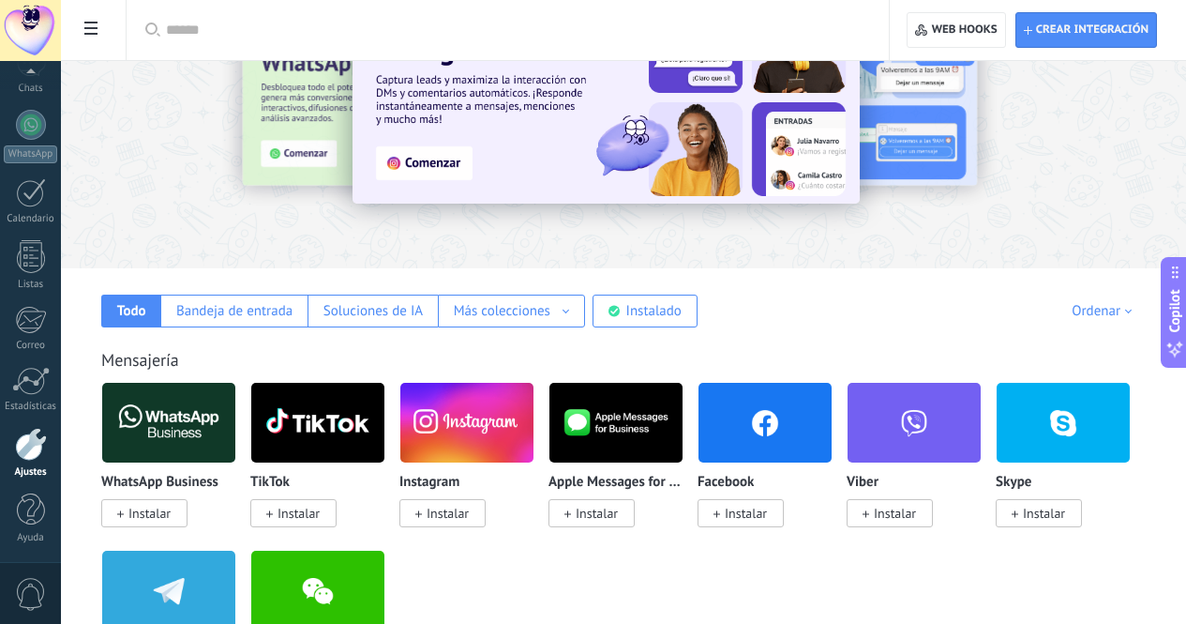
click at [235, 424] on img at bounding box center [168, 422] width 133 height 91
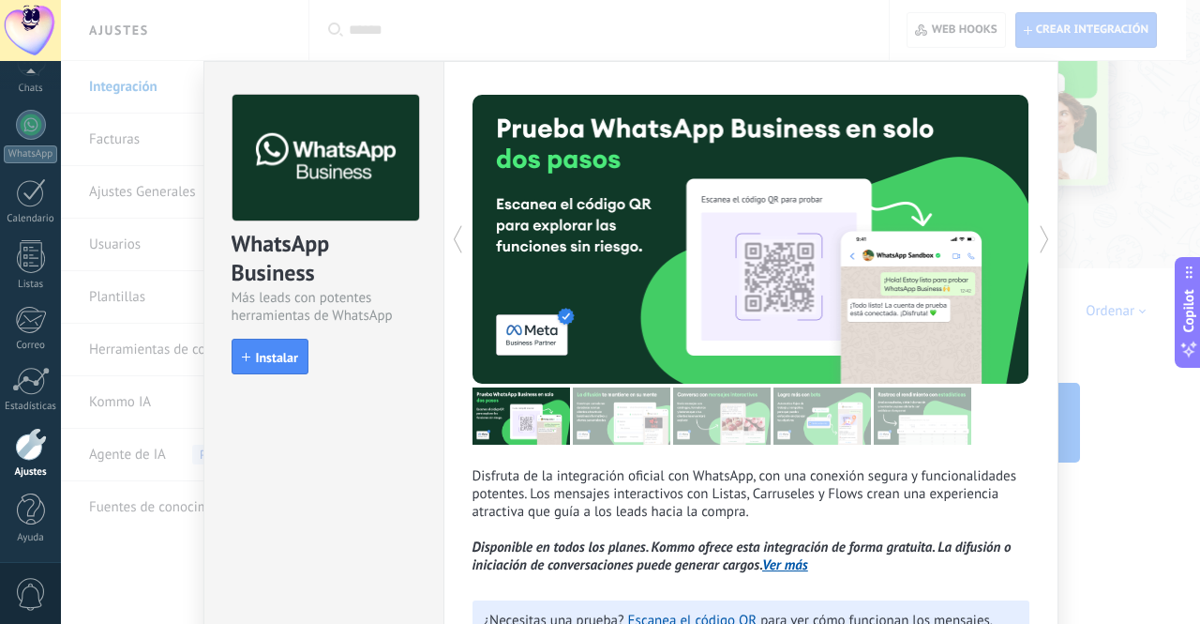
click at [268, 351] on span "Instalar" at bounding box center [277, 357] width 42 height 13
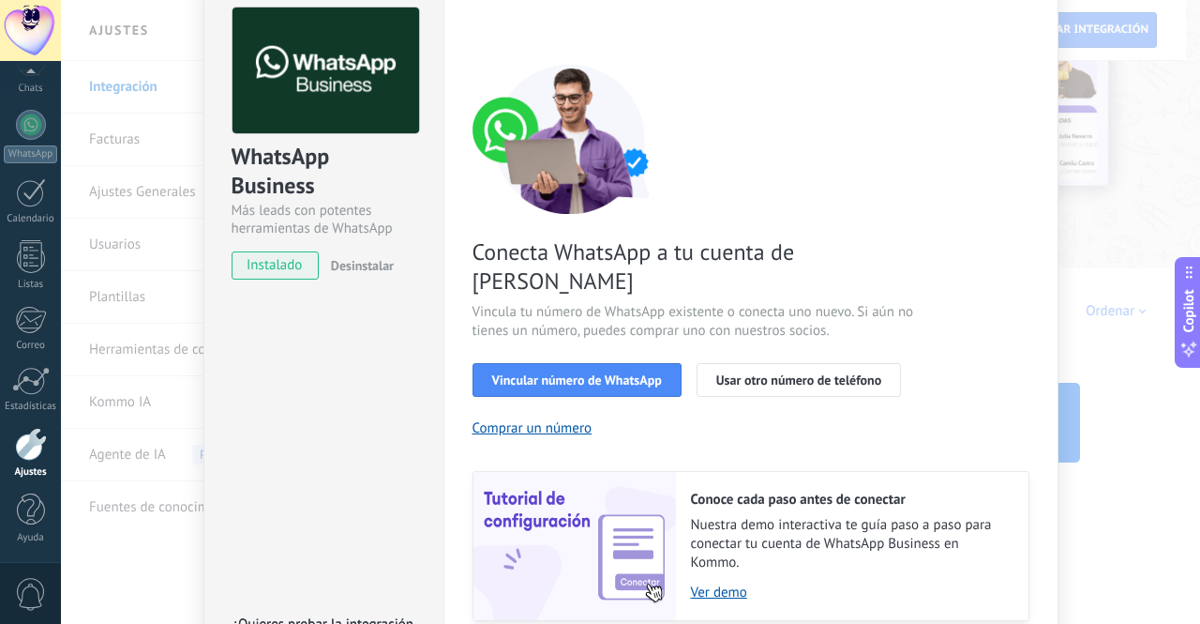
scroll to position [86, 0]
click at [572, 374] on span "Vincular número de WhatsApp" at bounding box center [577, 380] width 170 height 13
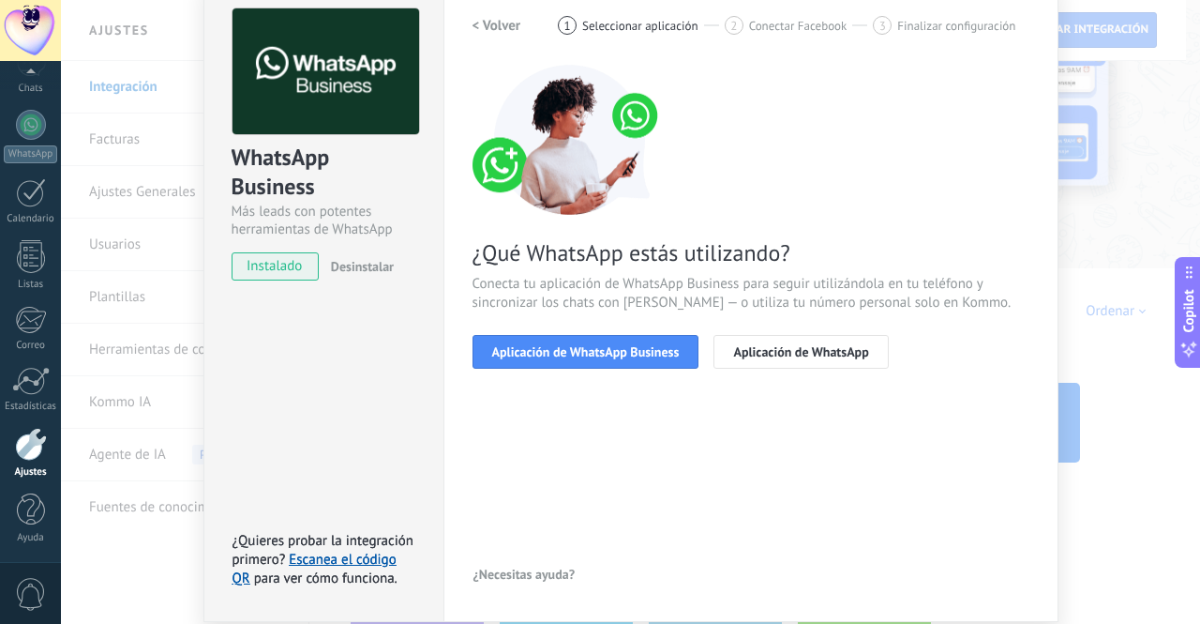
click at [1106, 113] on div "WhatsApp Business Más leads con potentes herramientas de WhatsApp instalado Des…" at bounding box center [630, 312] width 1139 height 624
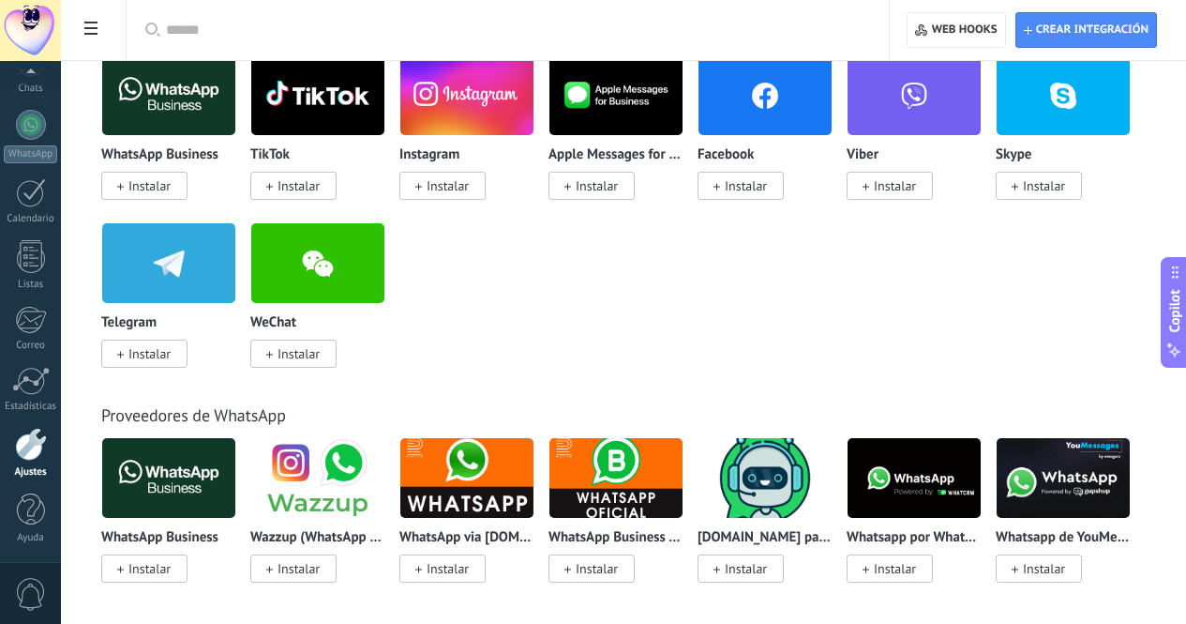
scroll to position [0, 0]
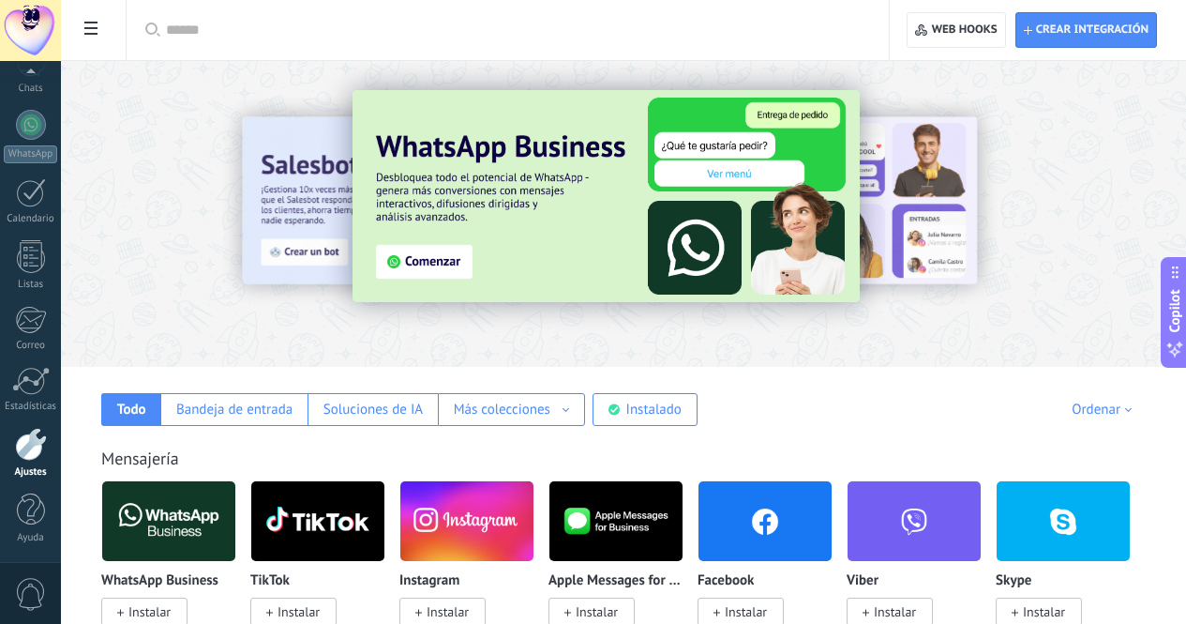
click at [20, 23] on div at bounding box center [30, 30] width 61 height 61
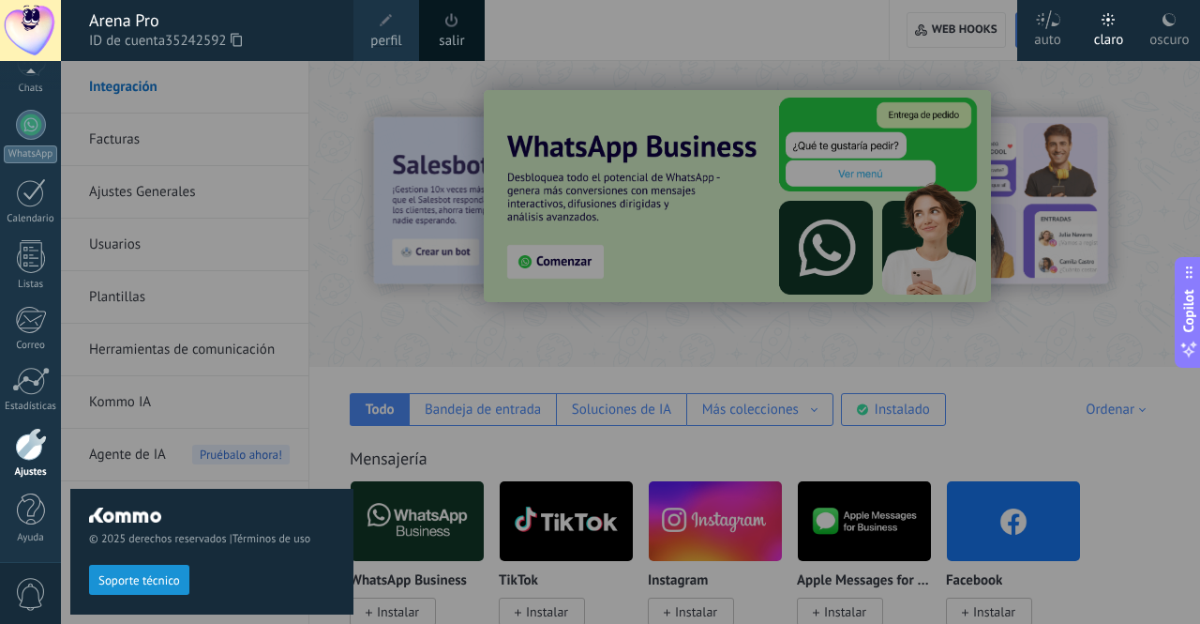
click at [340, 184] on div "© 2025 derechos reservados | Términos de uso Soporte técnico" at bounding box center [211, 342] width 283 height 563
click at [873, 456] on div at bounding box center [661, 312] width 1200 height 624
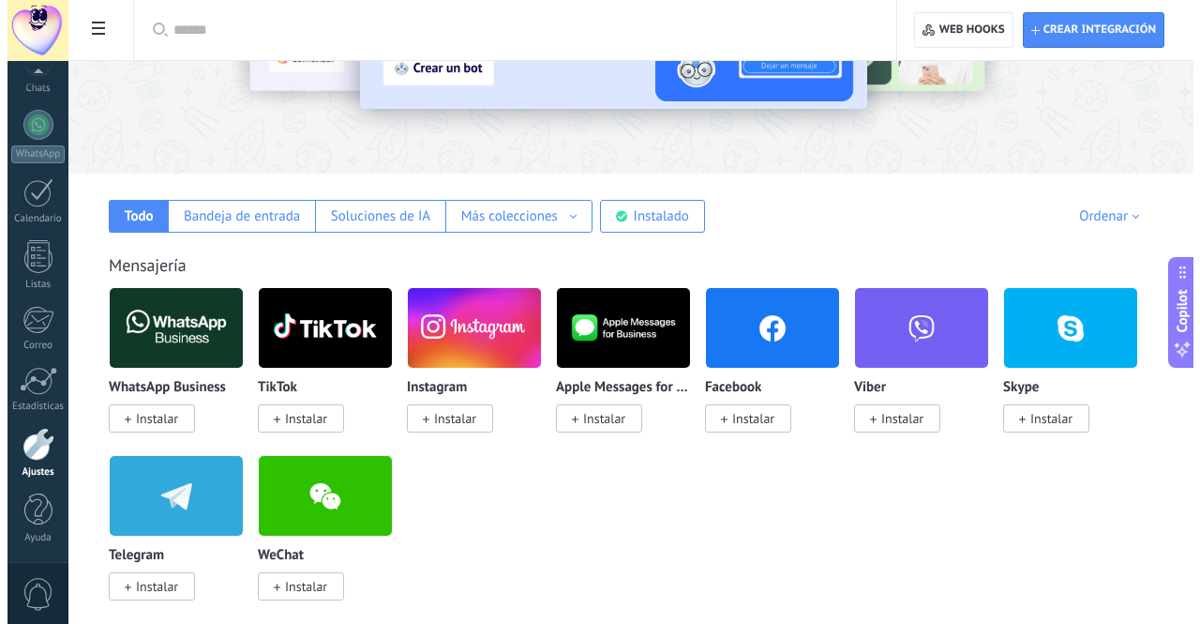
scroll to position [201, 0]
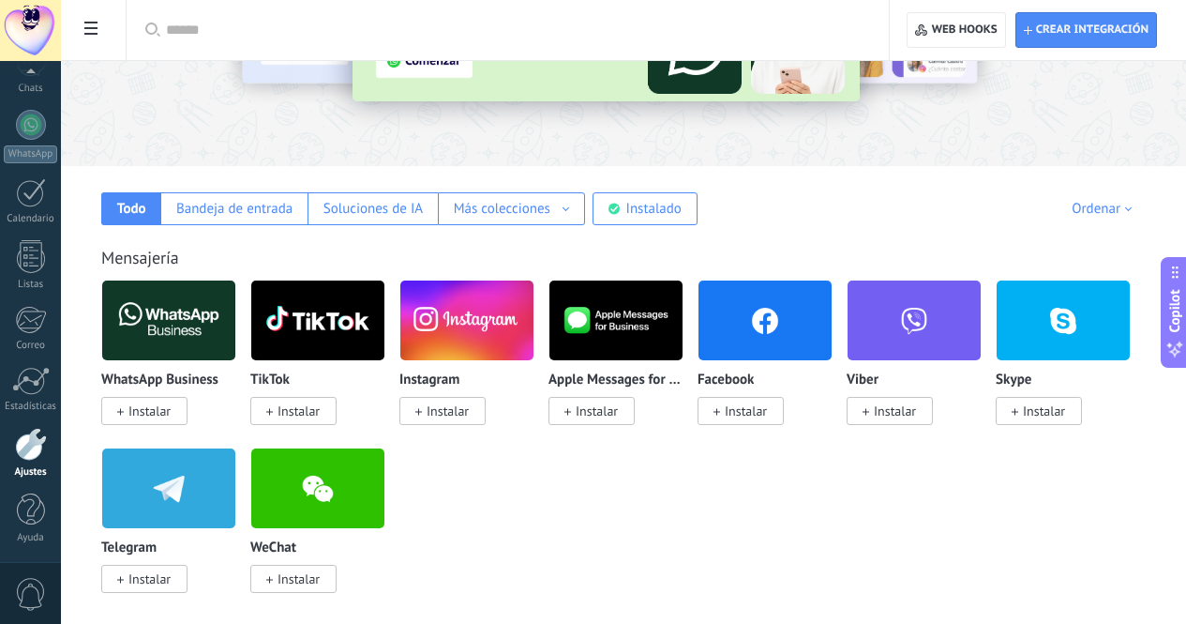
click at [171, 415] on span "Instalar" at bounding box center [149, 410] width 42 height 17
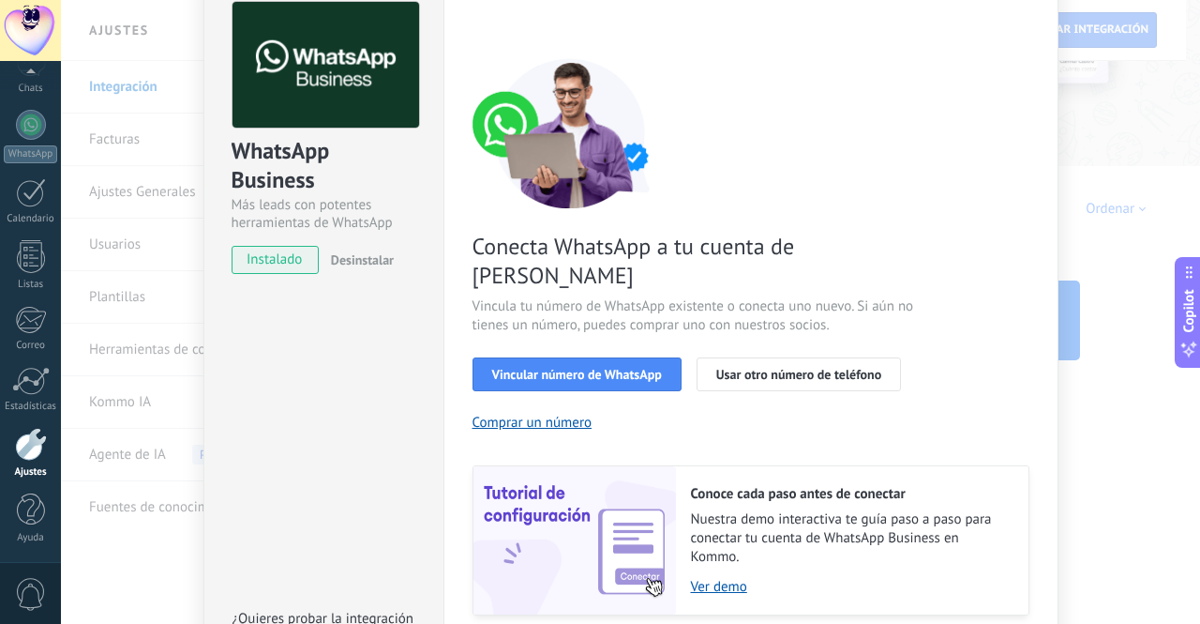
scroll to position [74, 0]
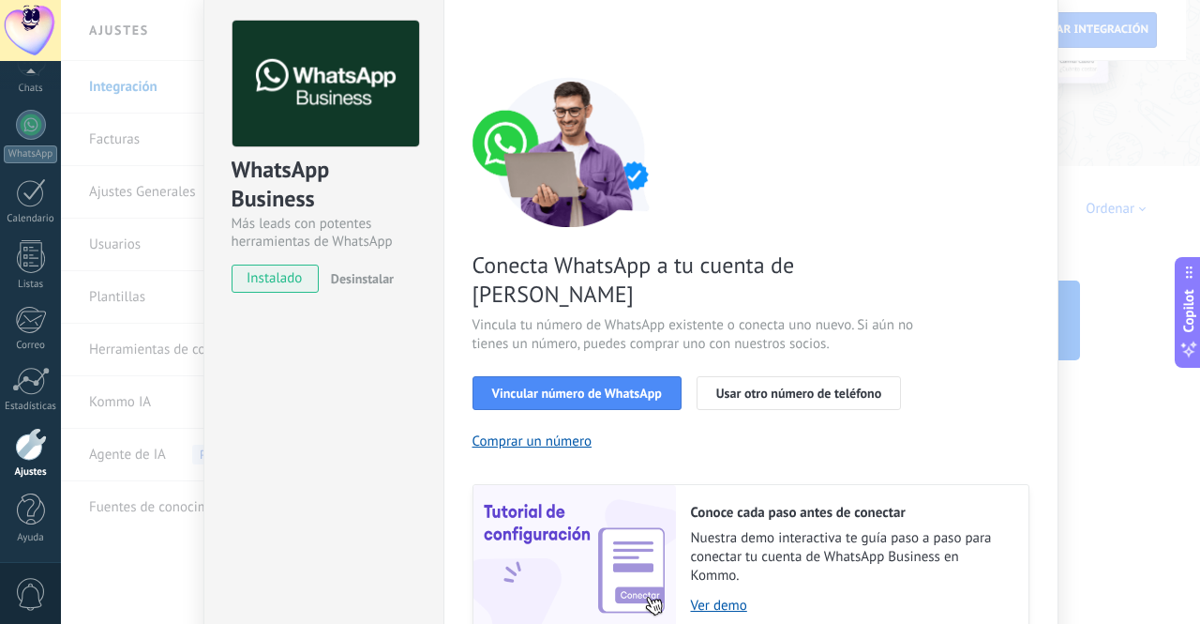
click at [625, 386] on span "Vincular número de WhatsApp" at bounding box center [577, 392] width 170 height 13
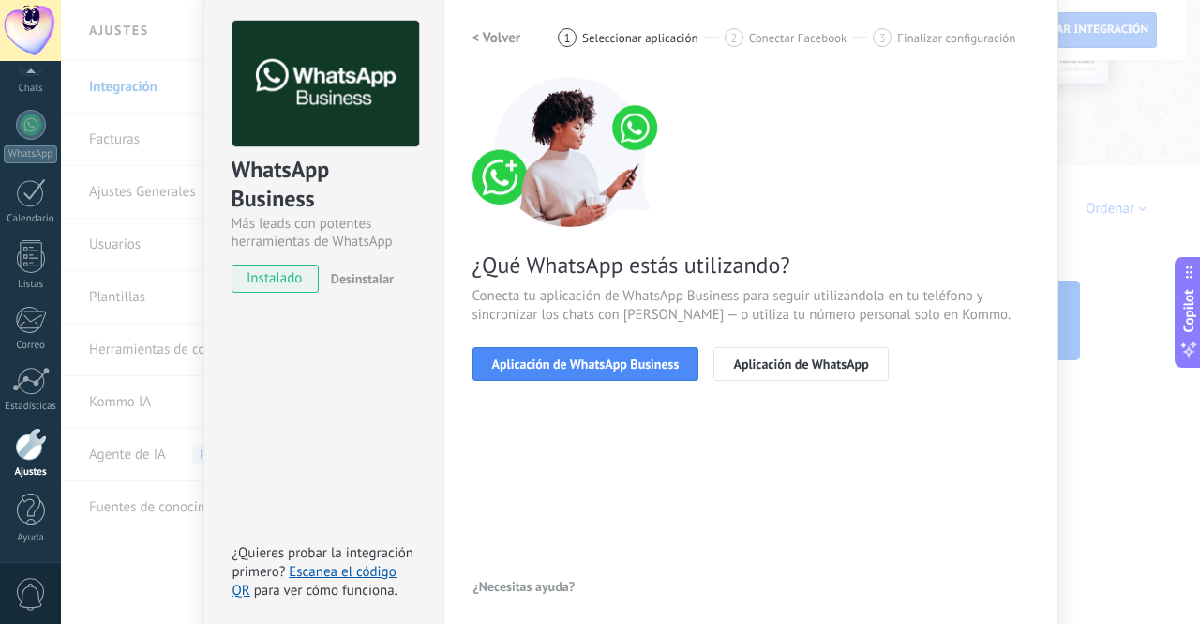
click at [625, 364] on span "Aplicación de WhatsApp Business" at bounding box center [586, 363] width 188 height 13
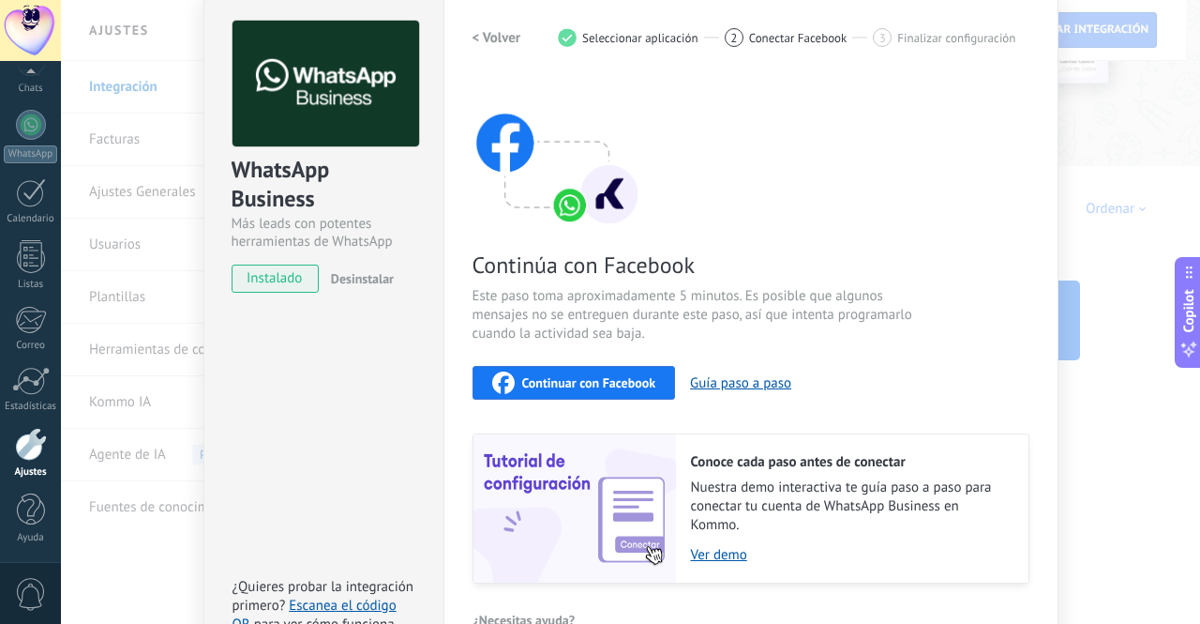
scroll to position [119, 0]
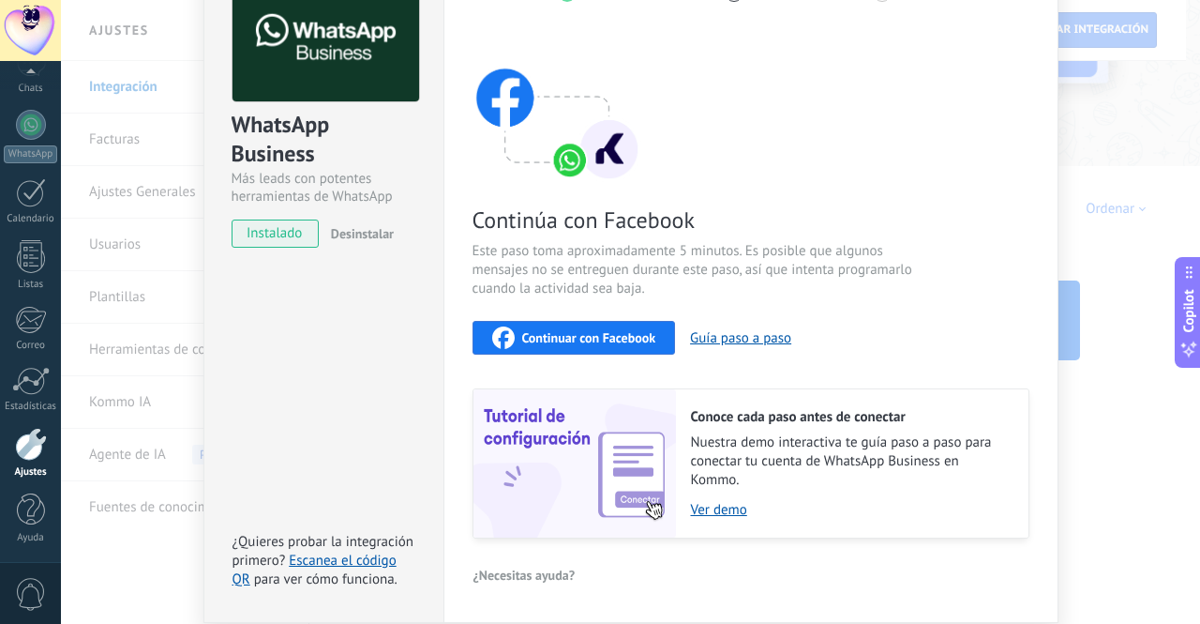
click at [710, 346] on div "Continuar con Facebook Guía paso a paso" at bounding box center [751, 338] width 557 height 34
click at [706, 336] on button "Guía paso a paso" at bounding box center [740, 338] width 101 height 18
click at [593, 338] on span "Continuar con Facebook" at bounding box center [589, 337] width 134 height 13
click at [264, 309] on div "WhatsApp Business Más leads con potentes herramientas de WhatsApp instalado Des…" at bounding box center [323, 282] width 240 height 681
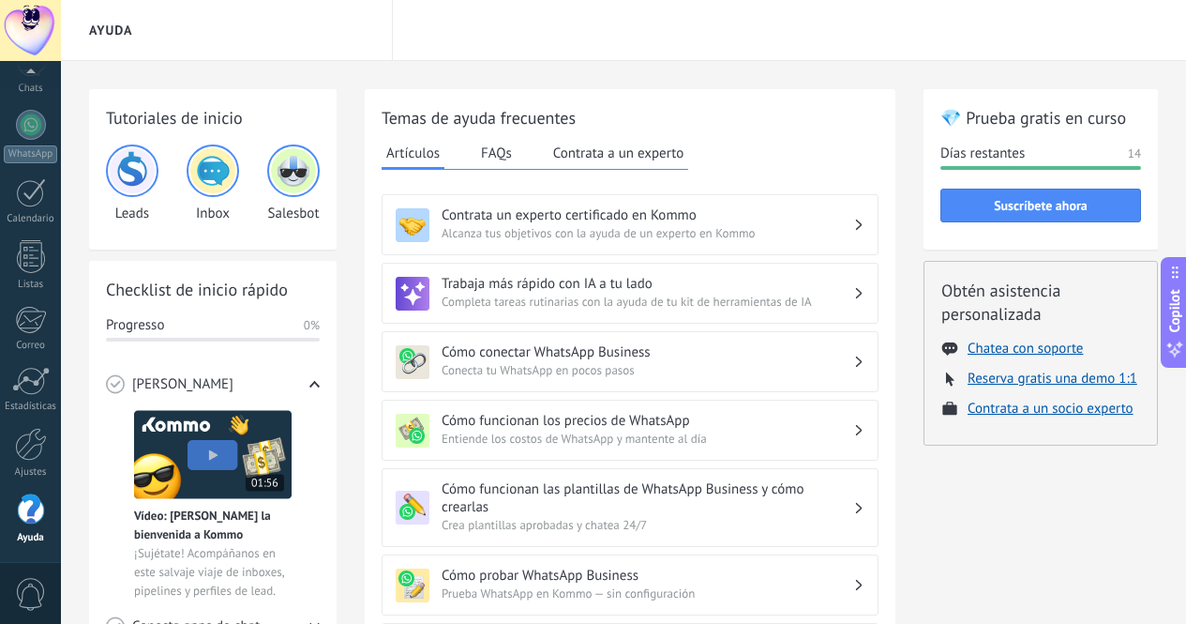
click at [29, 460] on link "Ajustes" at bounding box center [30, 453] width 61 height 51
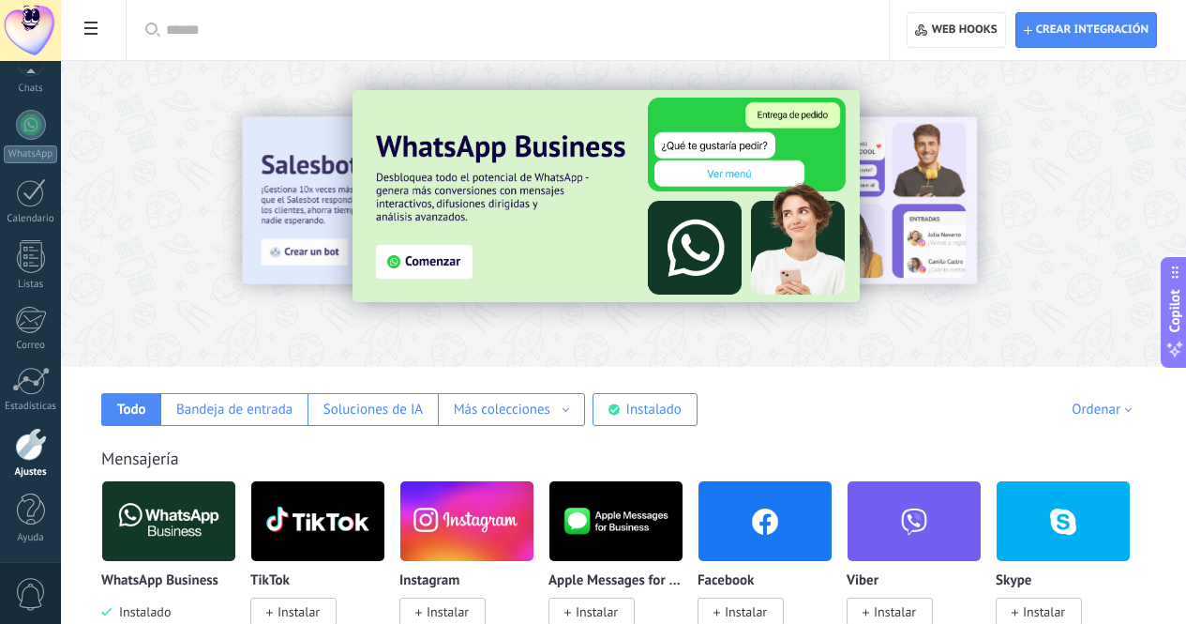
click at [1077, 25] on span "Crear integración" at bounding box center [1092, 30] width 113 height 15
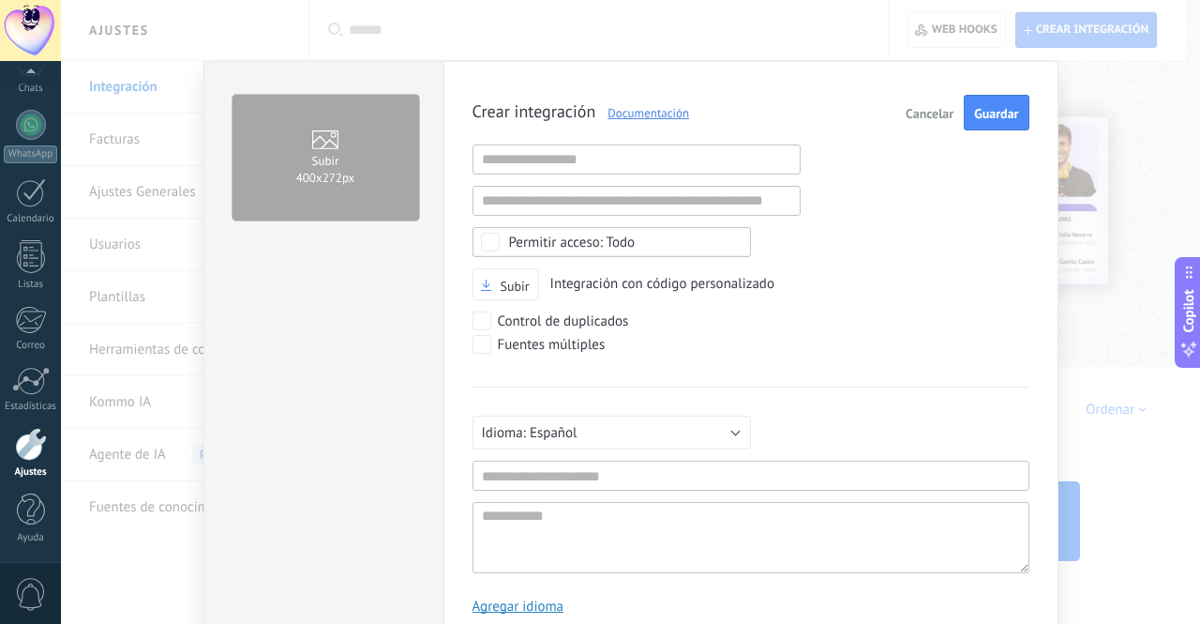
scroll to position [18, 0]
click at [925, 112] on span "Cancelar" at bounding box center [930, 113] width 48 height 13
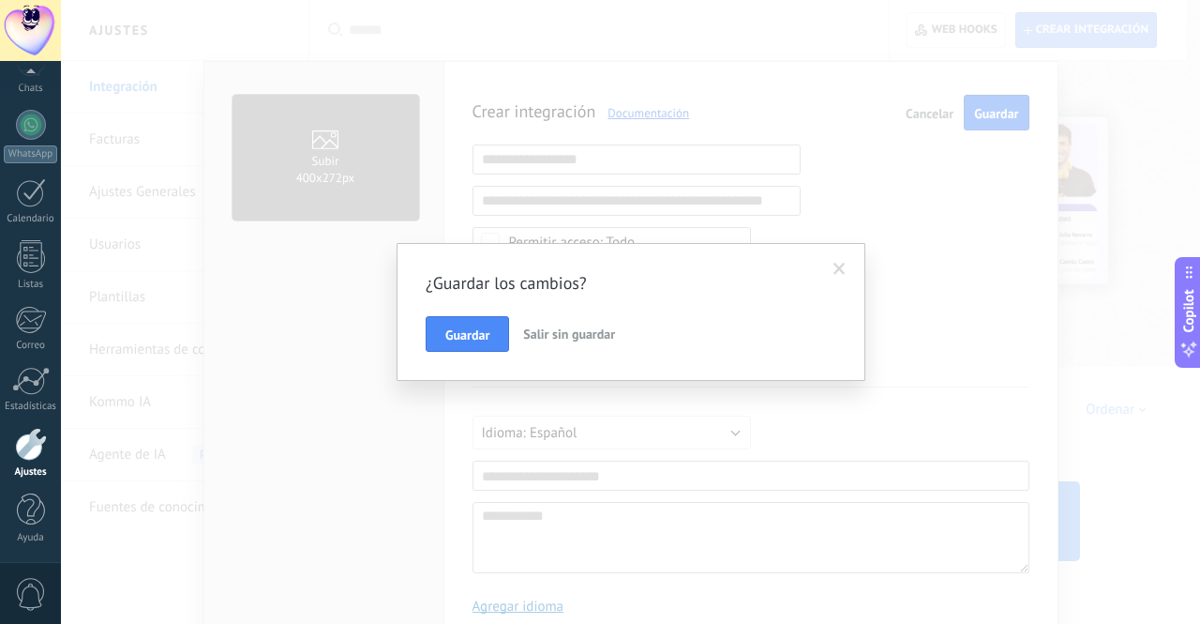
click at [474, 328] on span "Guardar" at bounding box center [467, 334] width 44 height 13
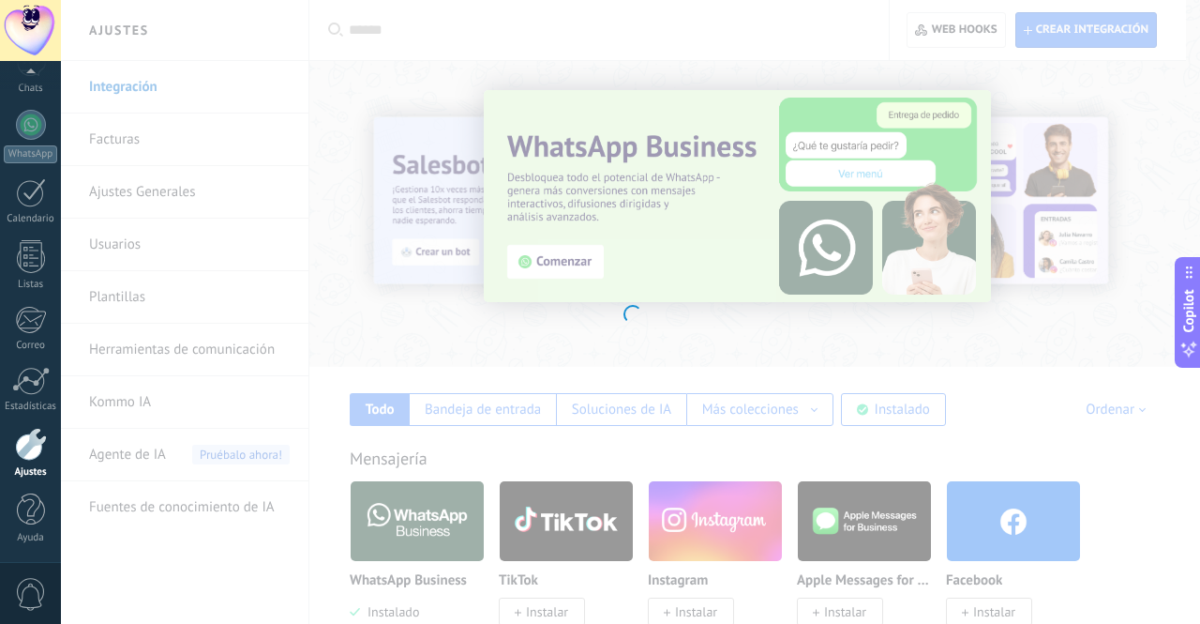
click at [1179, 117] on div at bounding box center [630, 312] width 1139 height 624
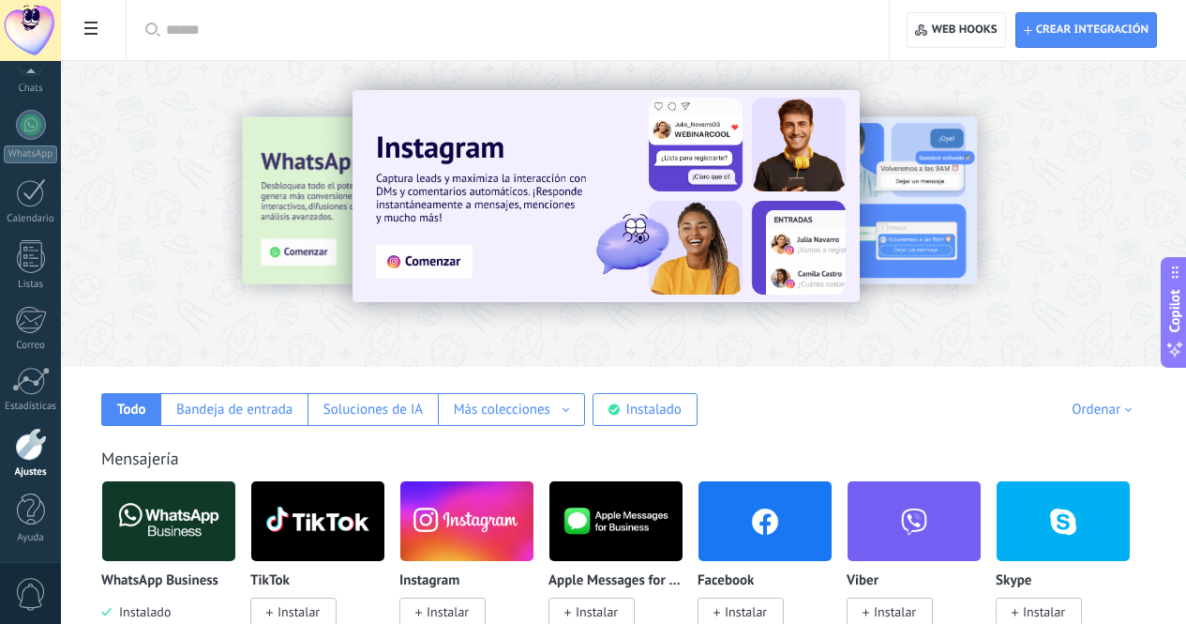
click at [369, 178] on div at bounding box center [164, 212] width 411 height 169
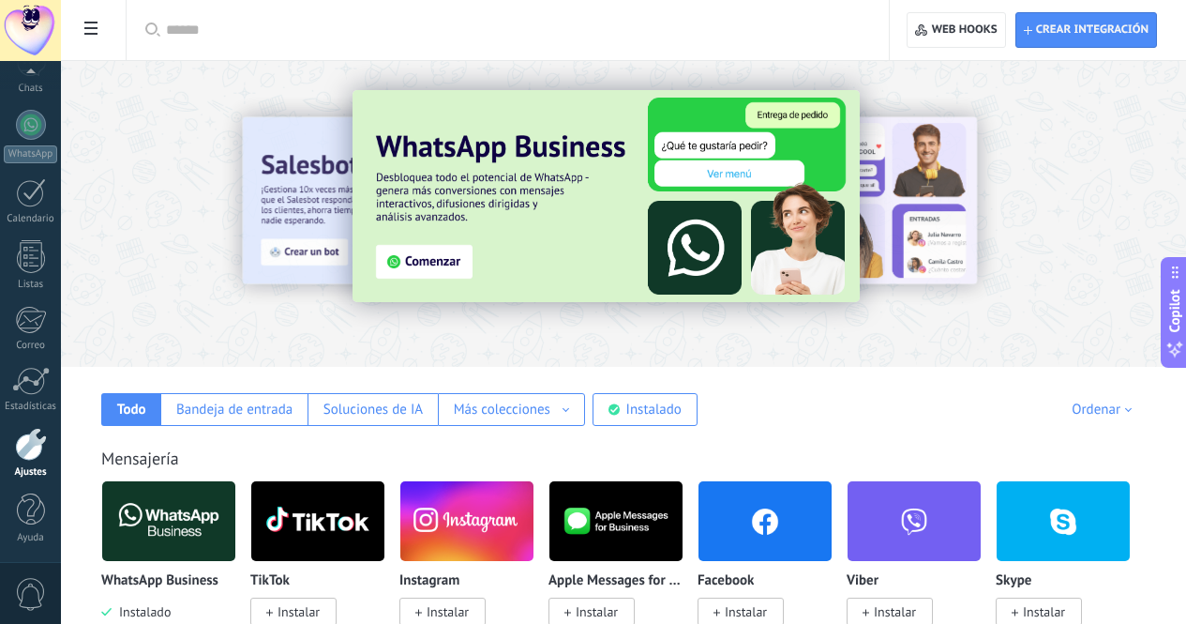
click at [549, 263] on img at bounding box center [606, 196] width 507 height 212
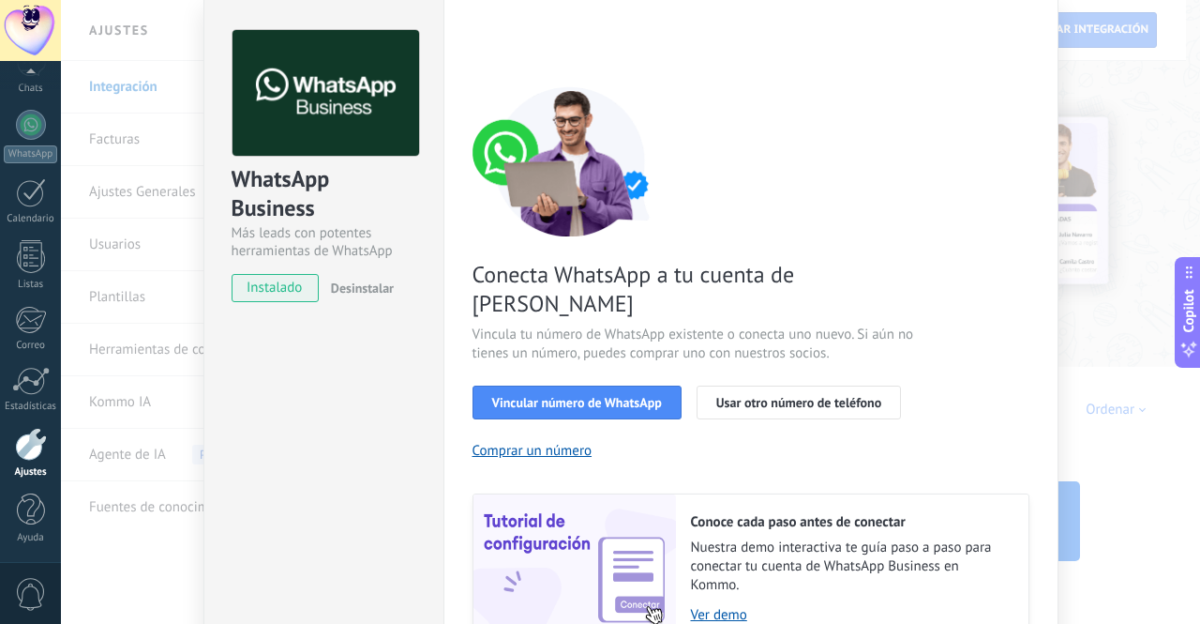
scroll to position [64, 0]
click at [776, 397] on span "Usar otro número de teléfono" at bounding box center [798, 403] width 165 height 13
click at [716, 397] on span "Usar otro número de teléfono" at bounding box center [798, 403] width 165 height 13
click at [608, 397] on span "Vincular número de WhatsApp" at bounding box center [577, 403] width 170 height 13
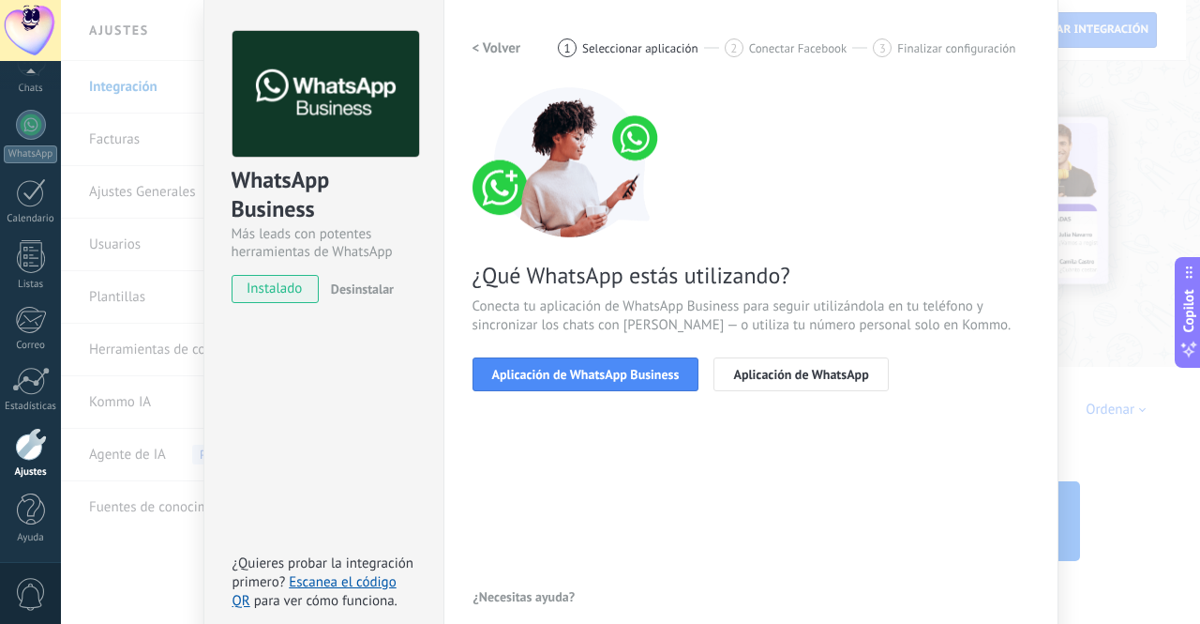
click at [741, 369] on span "Aplicación de WhatsApp" at bounding box center [800, 374] width 135 height 13
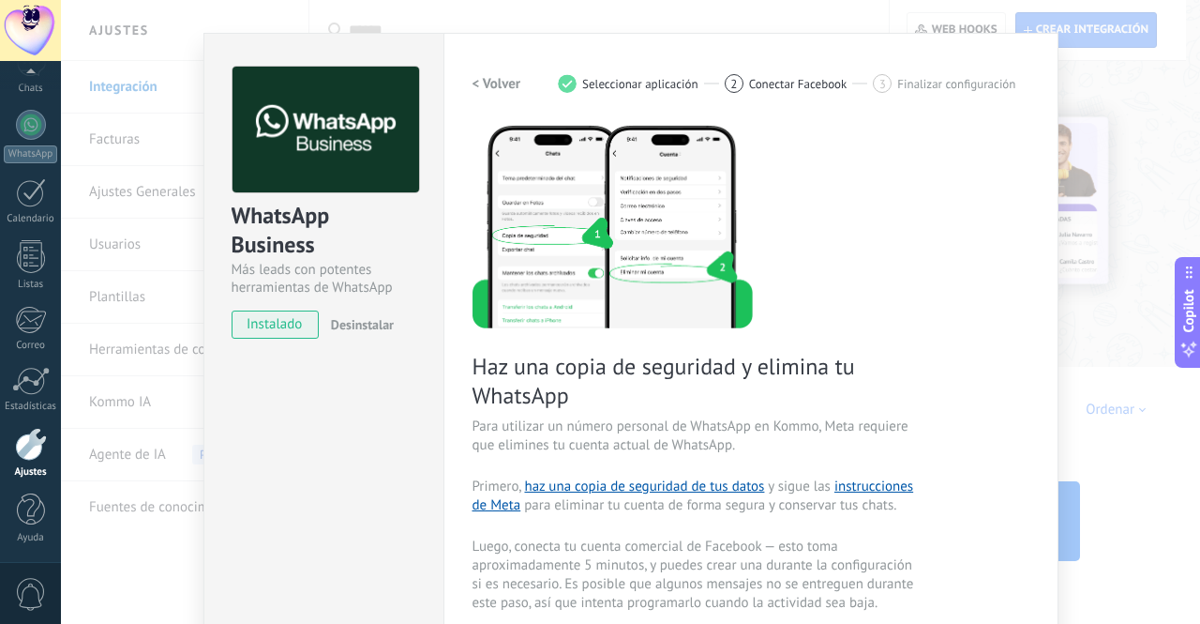
scroll to position [24, 0]
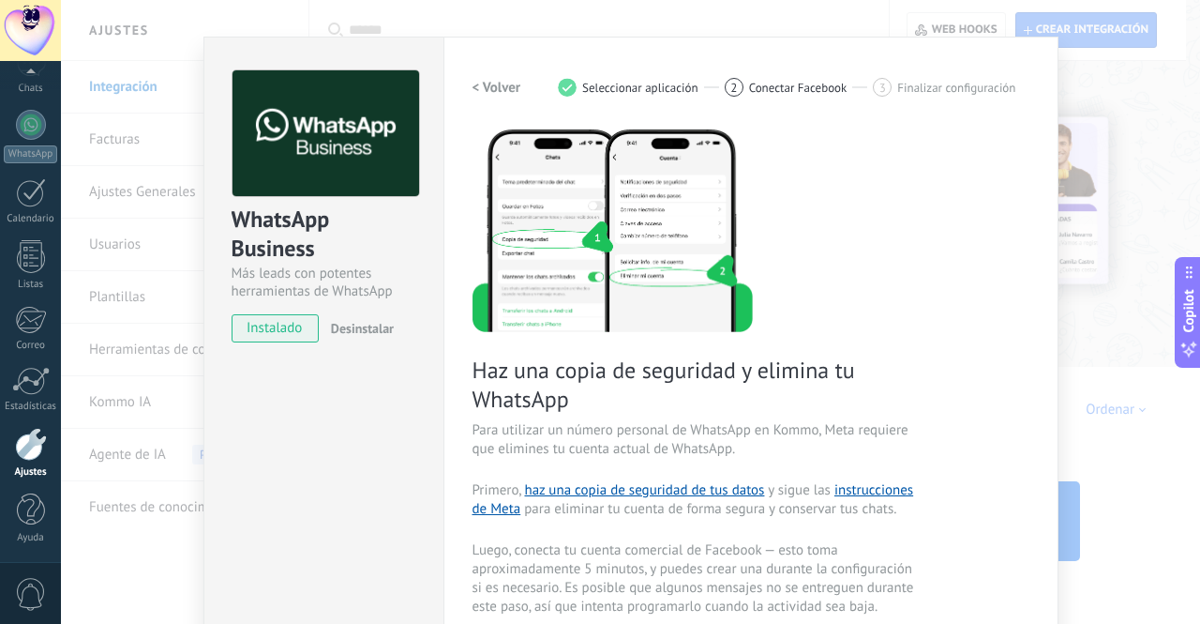
click at [487, 89] on h2 "< Volver" at bounding box center [497, 88] width 49 height 18
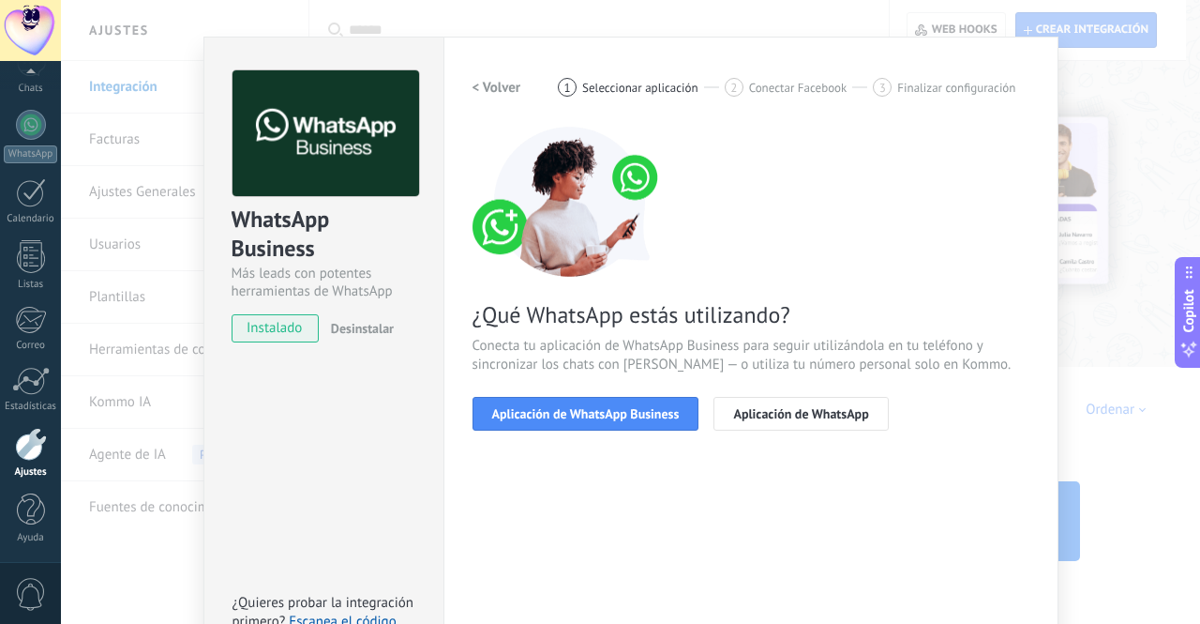
click at [556, 414] on span "Aplicación de WhatsApp Business" at bounding box center [586, 413] width 188 height 13
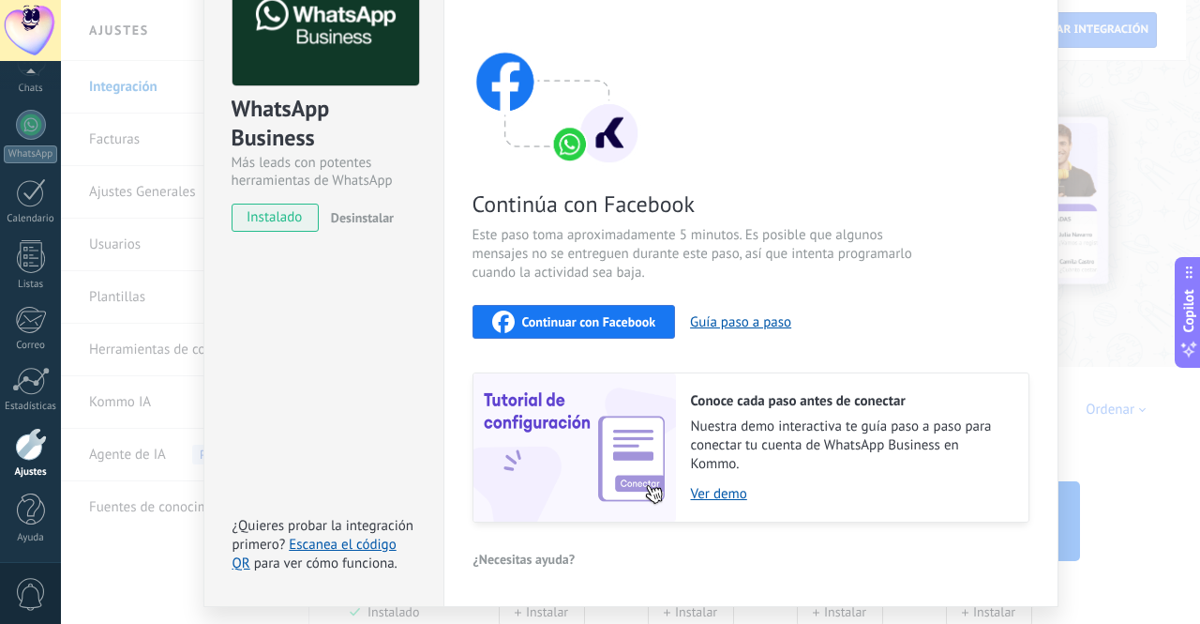
scroll to position [136, 0]
click at [576, 314] on span "Continuar con Facebook" at bounding box center [589, 320] width 134 height 13
click at [1122, 116] on div "WhatsApp Business Más leads con potentes herramientas de WhatsApp instalado Des…" at bounding box center [630, 312] width 1139 height 624
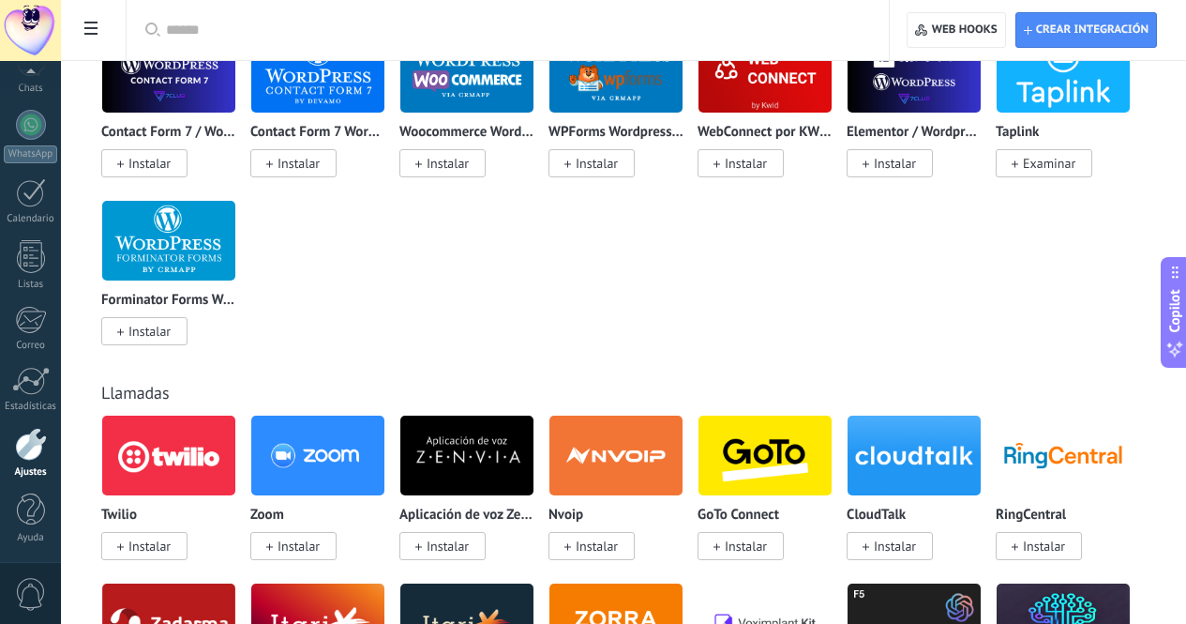
scroll to position [0, 0]
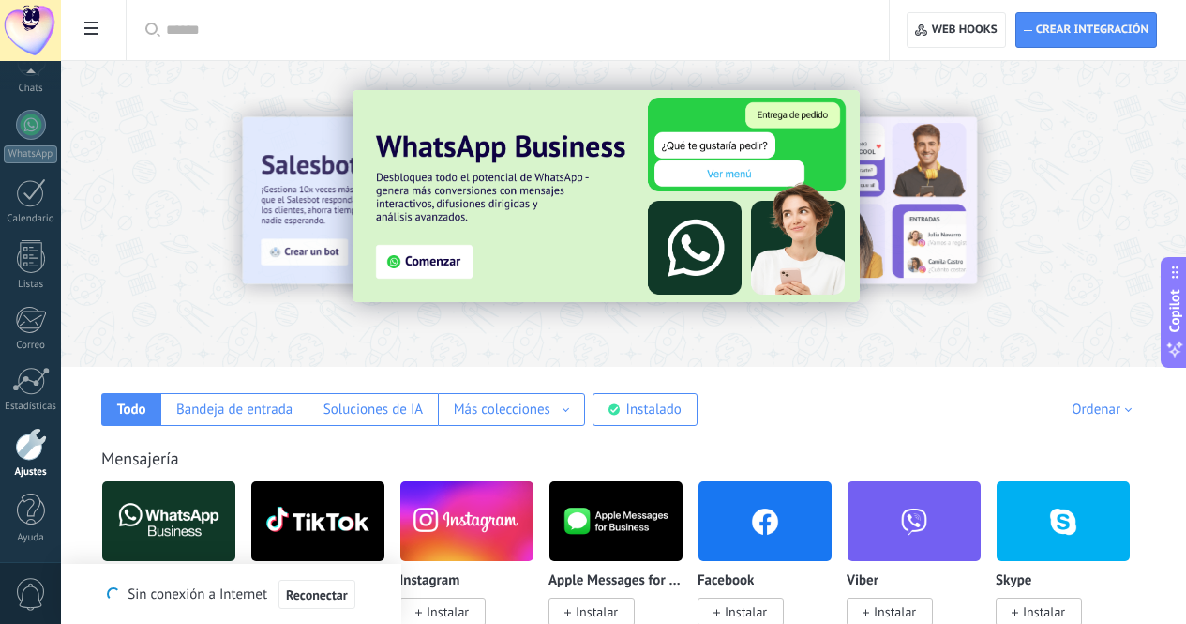
type textarea "*******"
